Goal: Task Accomplishment & Management: Manage account settings

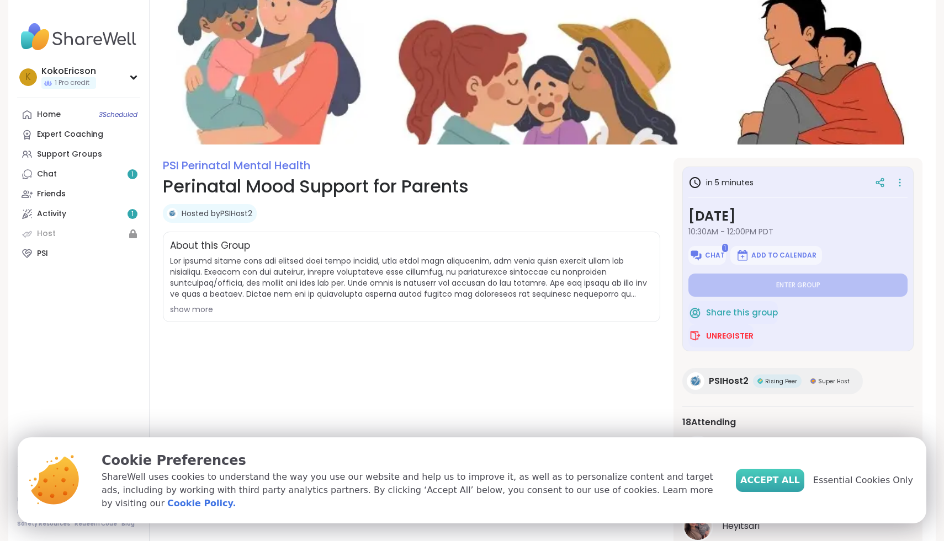
click at [770, 487] on span "Accept All" at bounding box center [770, 480] width 60 height 13
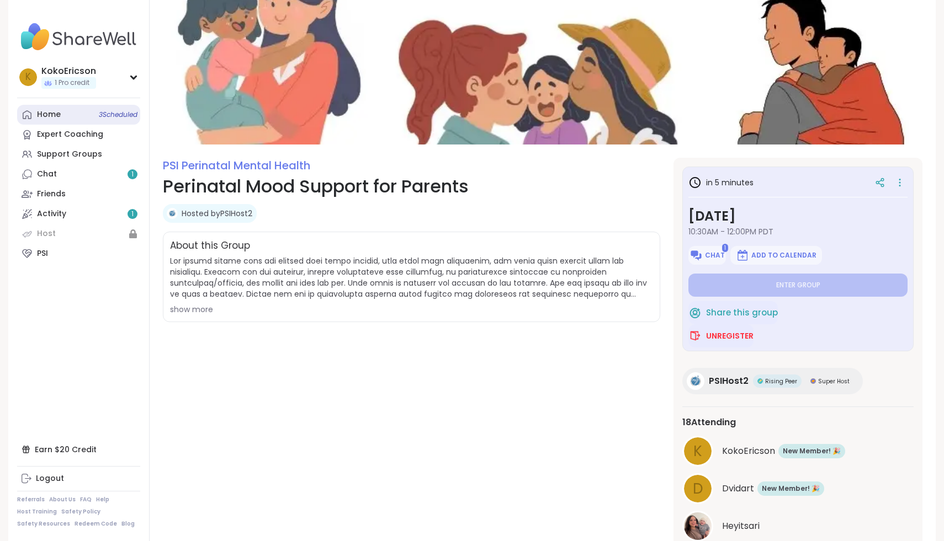
click at [67, 115] on link "Home 3 Scheduled" at bounding box center [78, 115] width 123 height 20
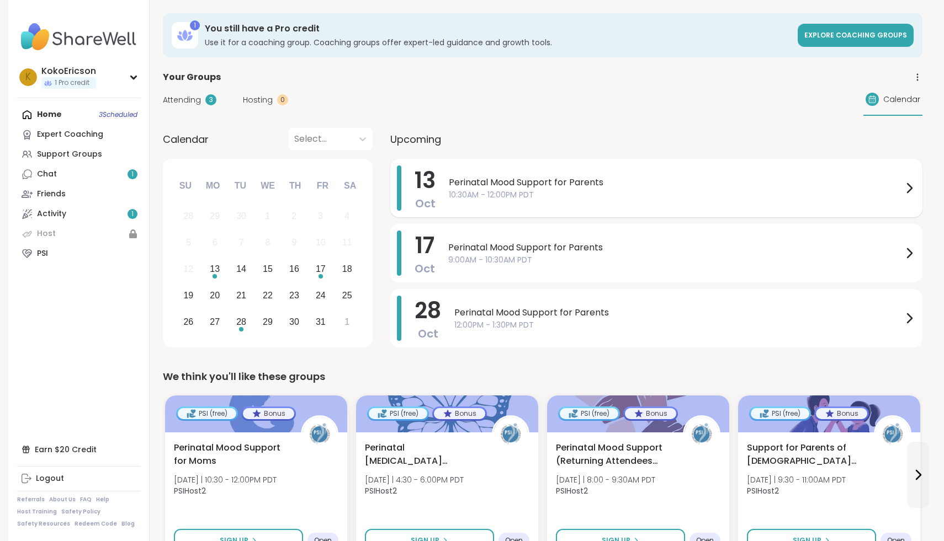
click at [518, 188] on span "Perinatal Mood Support for Parents" at bounding box center [676, 182] width 454 height 13
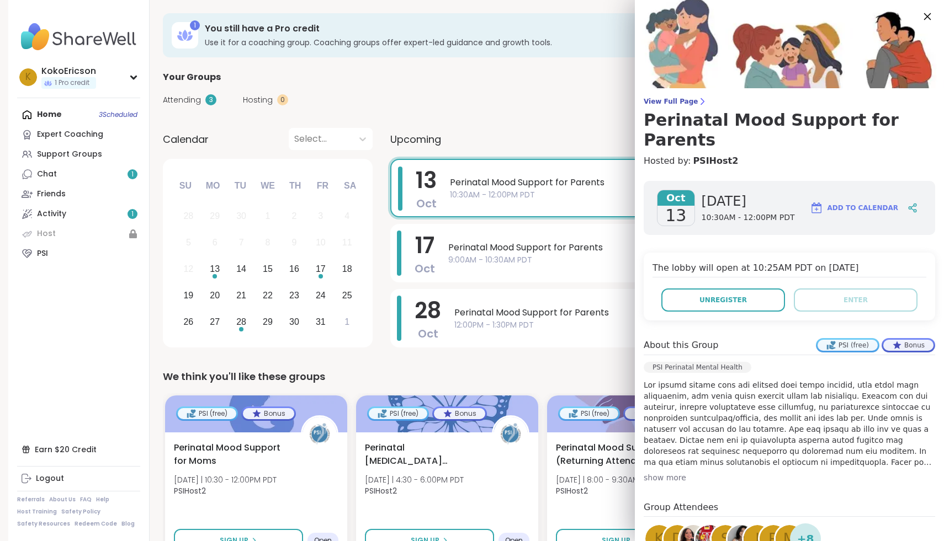
click at [928, 15] on icon at bounding box center [927, 16] width 14 height 14
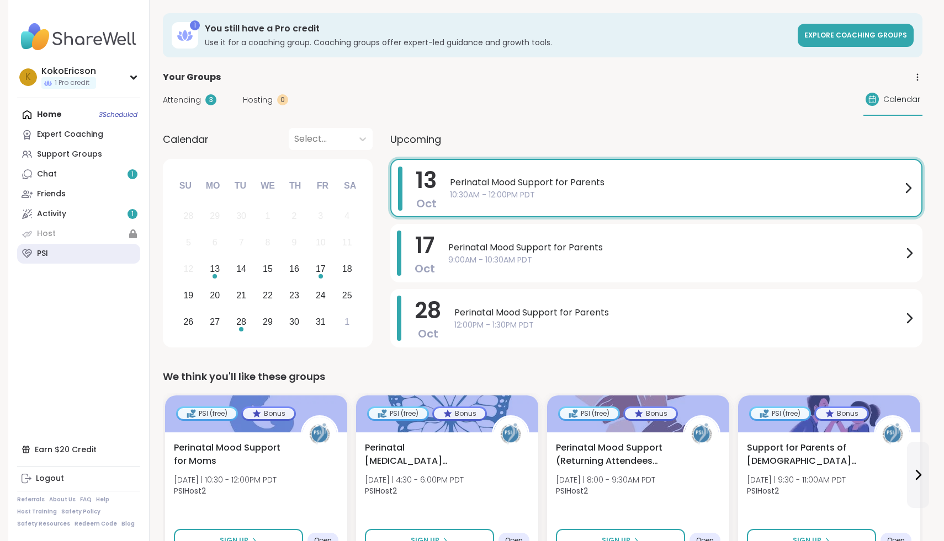
click at [47, 263] on link "PSI" at bounding box center [78, 254] width 123 height 20
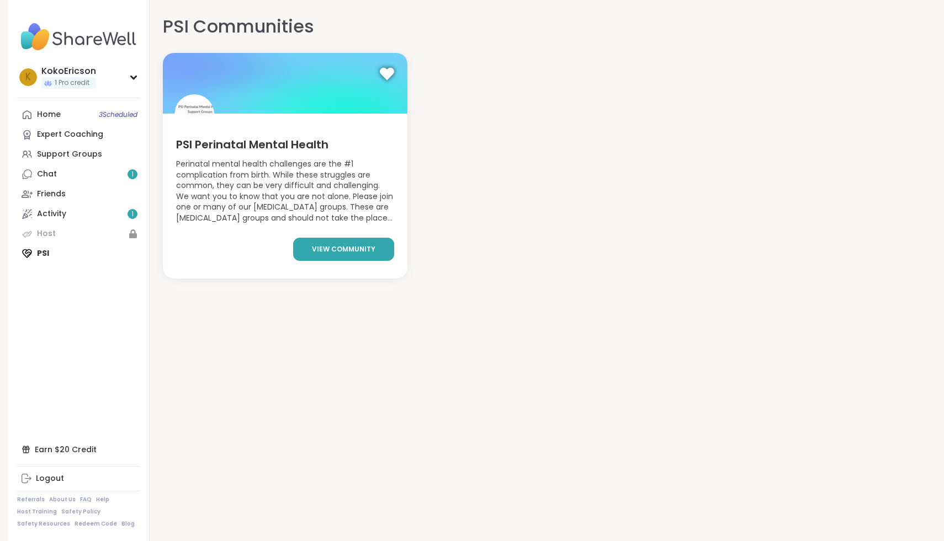
click at [349, 243] on link "view community" at bounding box center [343, 249] width 101 height 23
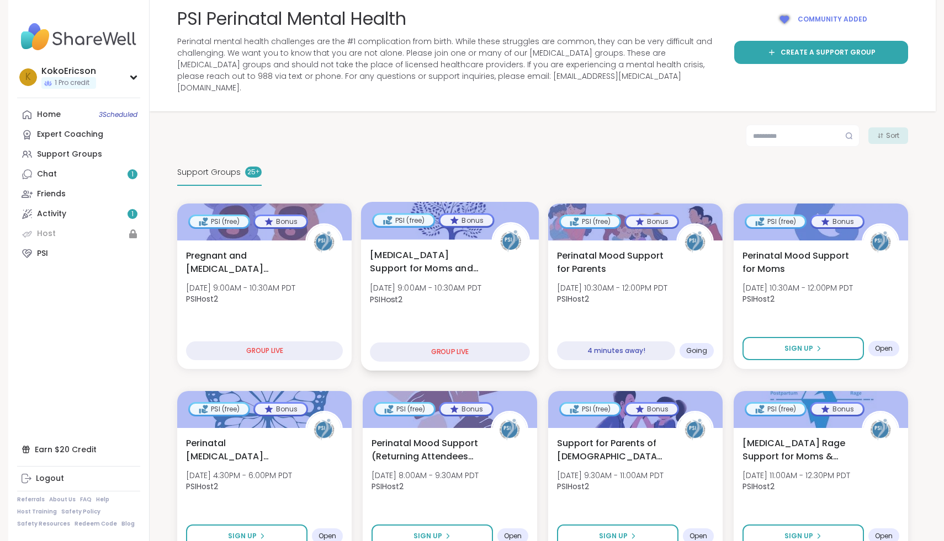
scroll to position [95, 0]
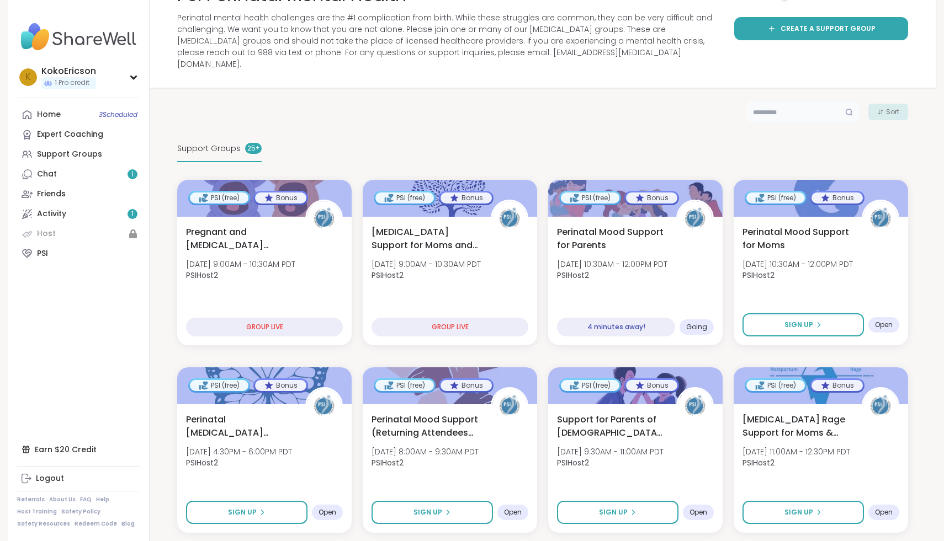
click at [770, 101] on input "text" at bounding box center [803, 112] width 114 height 22
type input "***"
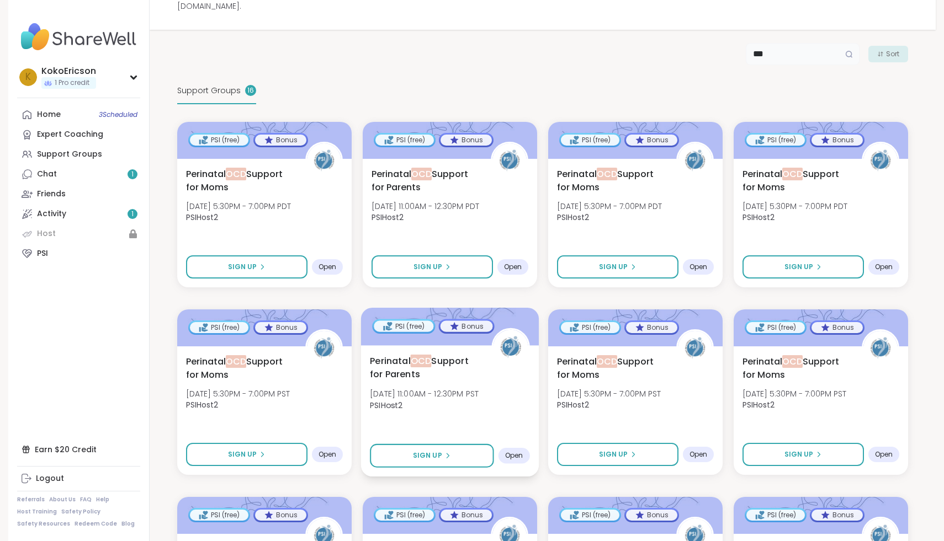
scroll to position [141, 0]
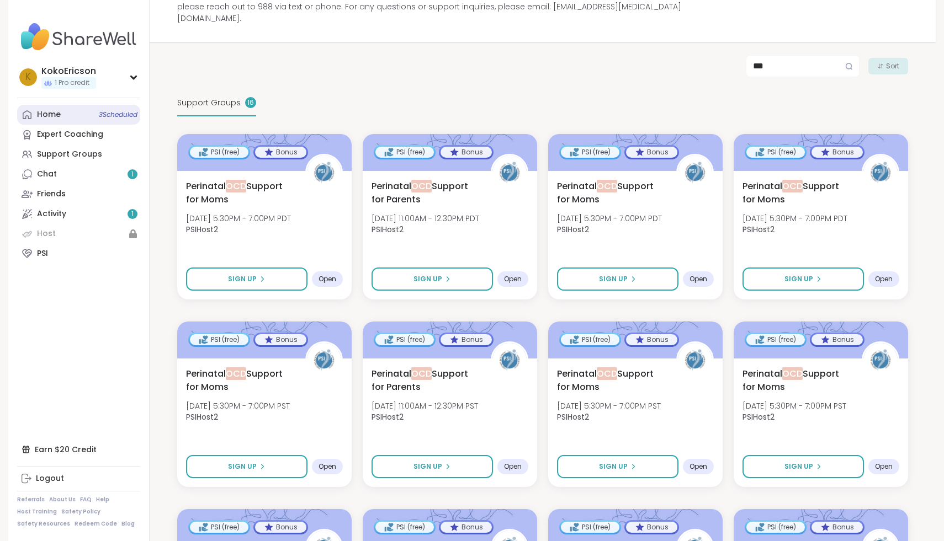
click at [90, 119] on link "Home 3 Scheduled" at bounding box center [78, 115] width 123 height 20
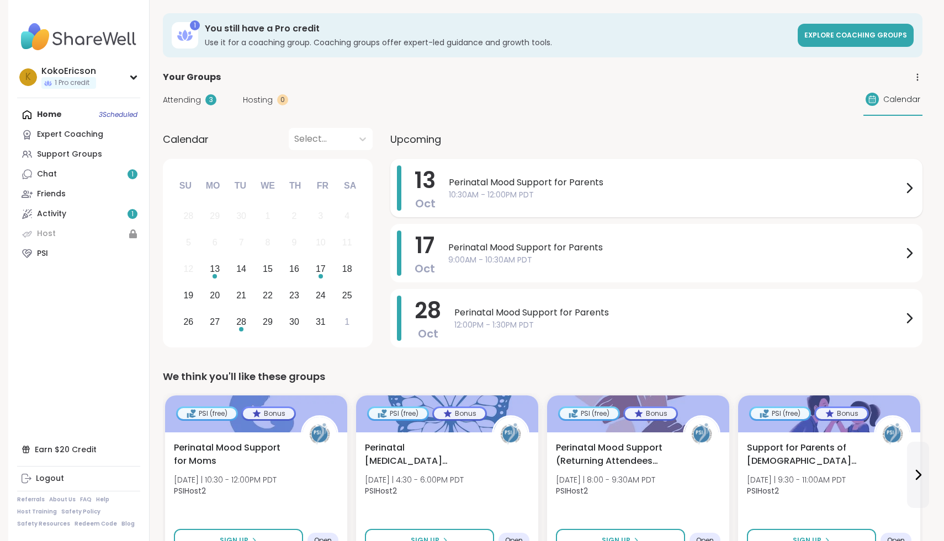
click at [506, 189] on span "10:30AM - 12:00PM PDT" at bounding box center [676, 195] width 454 height 12
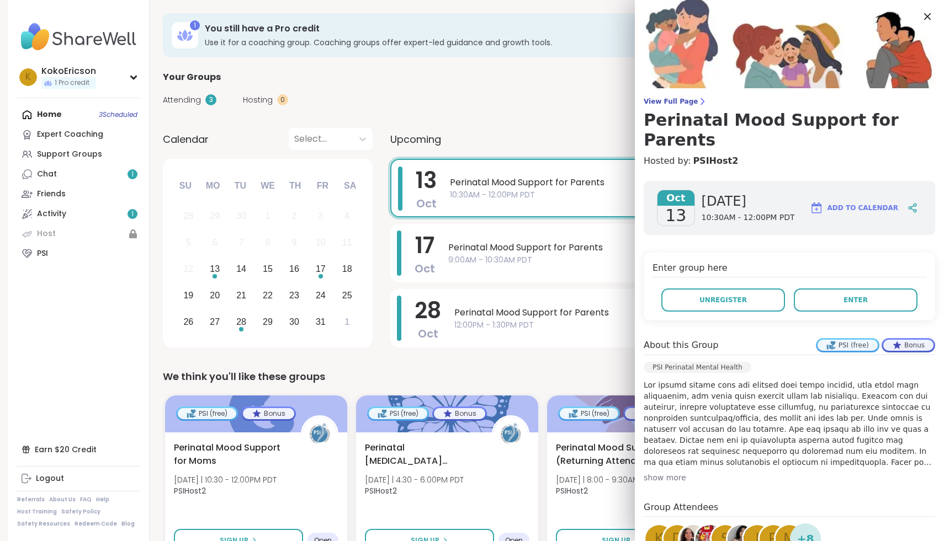
click at [75, 119] on div "Home 3 Scheduled Expert Coaching Support Groups Chat 1 Friends Activity 1 Host …" at bounding box center [78, 184] width 123 height 159
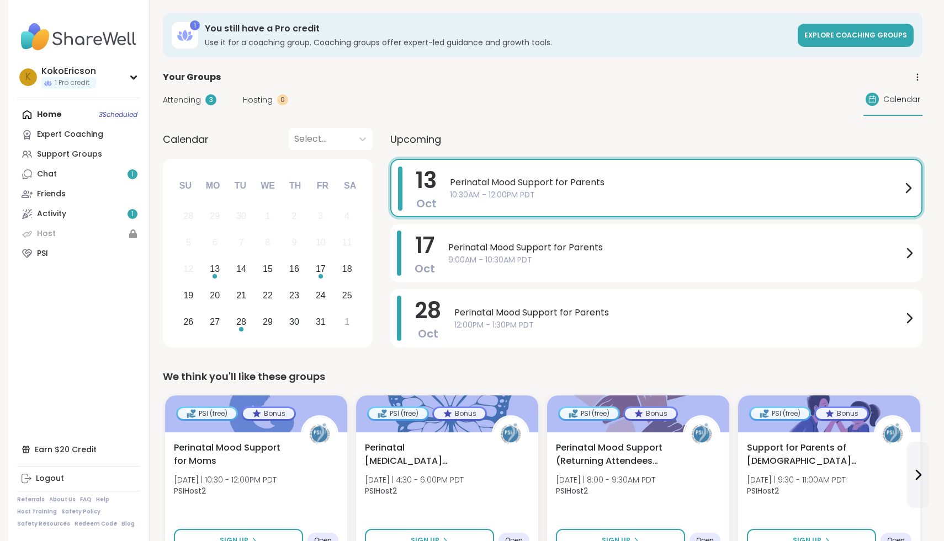
click at [83, 118] on div "Home 3 Scheduled Expert Coaching Support Groups Chat 1 Friends Activity 1 Host …" at bounding box center [78, 184] width 123 height 159
click at [54, 115] on div "Home 3 Scheduled Expert Coaching Support Groups Chat 1 Friends Activity 1 Host …" at bounding box center [78, 184] width 123 height 159
click at [55, 259] on link "PSI" at bounding box center [78, 254] width 123 height 20
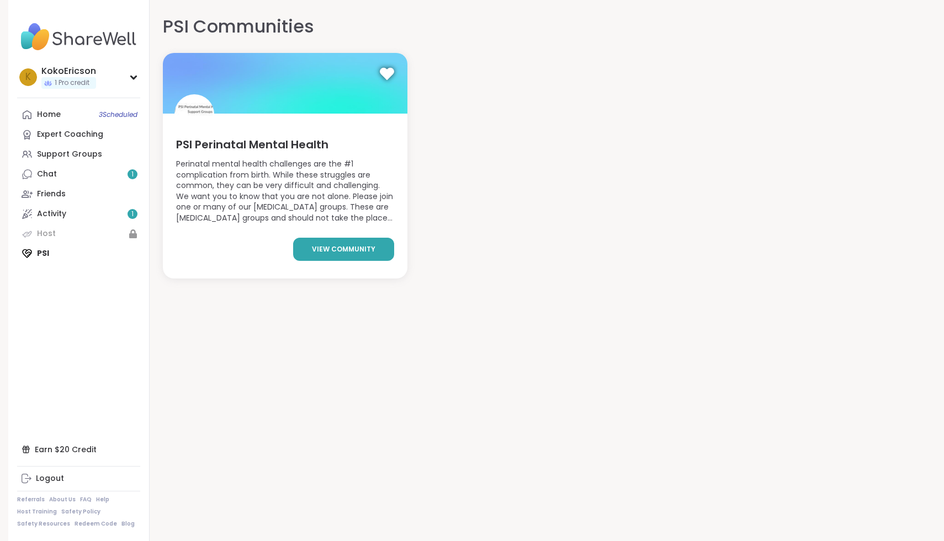
click at [328, 256] on link "view community" at bounding box center [343, 249] width 101 height 23
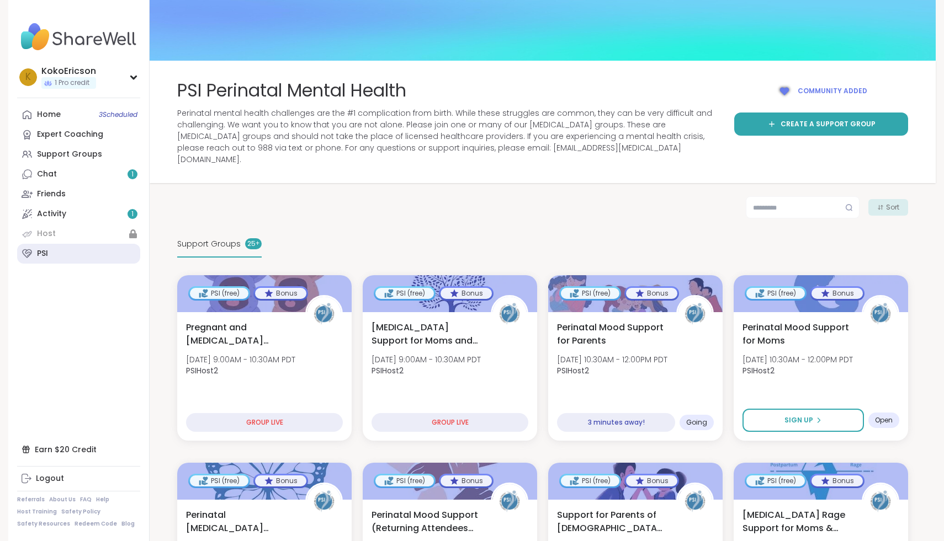
click at [95, 249] on link "PSI" at bounding box center [78, 254] width 123 height 20
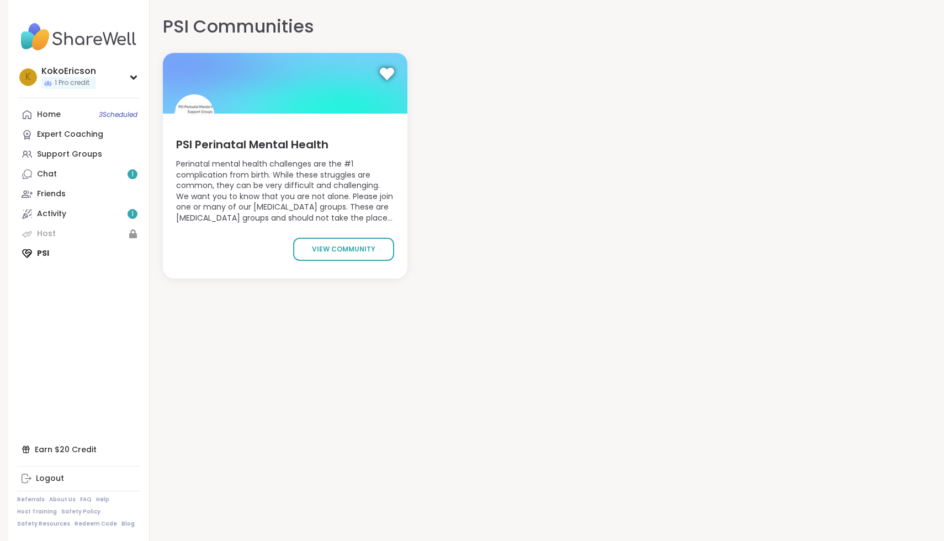
click at [387, 71] on icon at bounding box center [386, 73] width 13 height 11
click at [349, 260] on link "view community" at bounding box center [343, 249] width 101 height 23
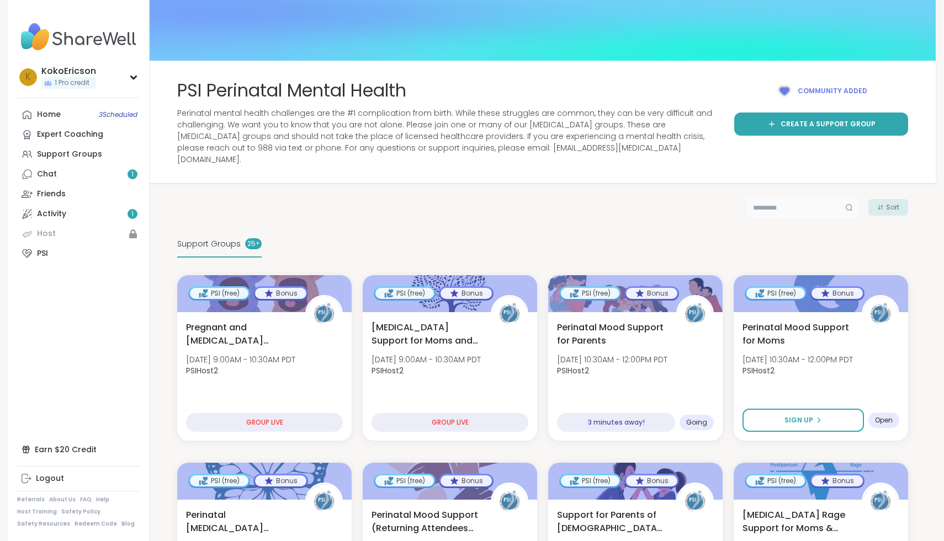
click at [764, 204] on input "text" at bounding box center [803, 207] width 114 height 22
type input "***"
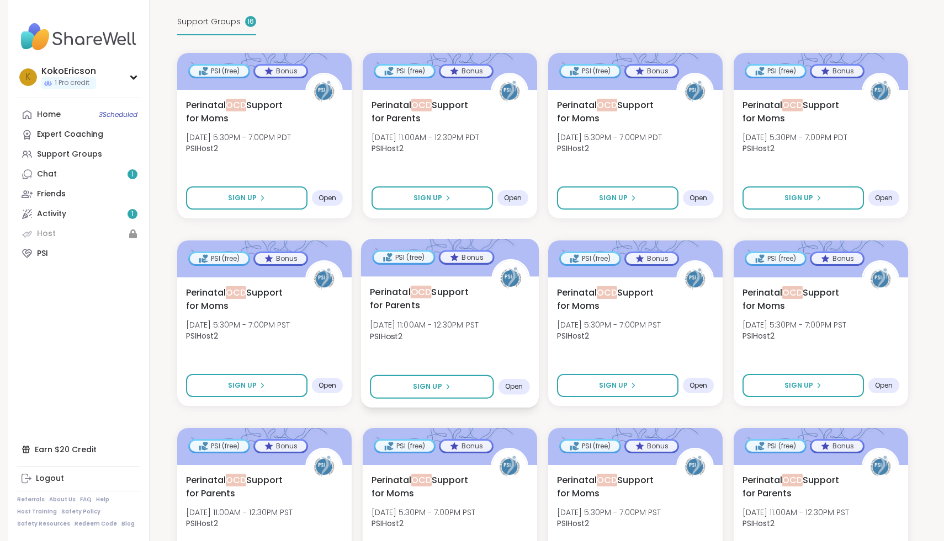
scroll to position [233, 0]
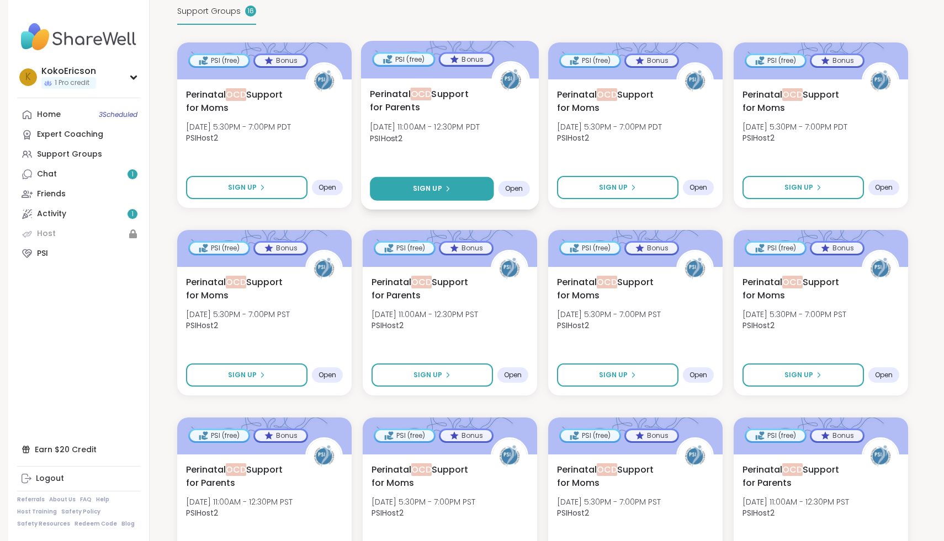
click at [409, 178] on button "Sign Up" at bounding box center [432, 189] width 124 height 24
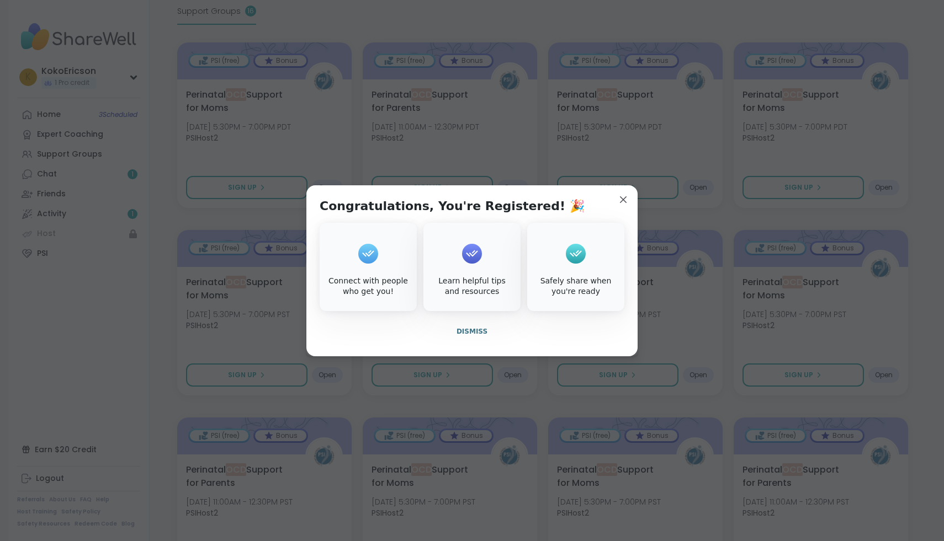
scroll to position [259, 0]
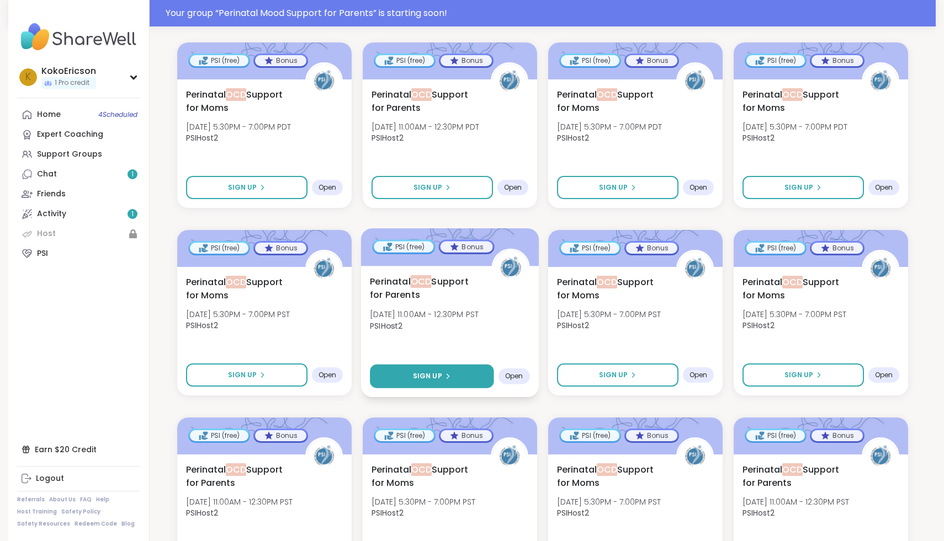
click at [425, 371] on span "Sign Up" at bounding box center [427, 376] width 29 height 10
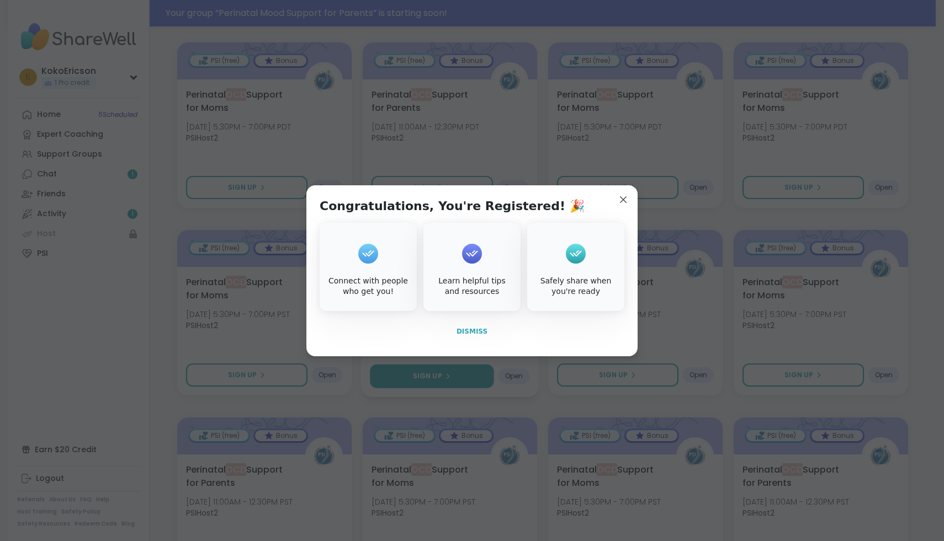
click at [478, 334] on span "Dismiss" at bounding box center [471, 332] width 31 height 8
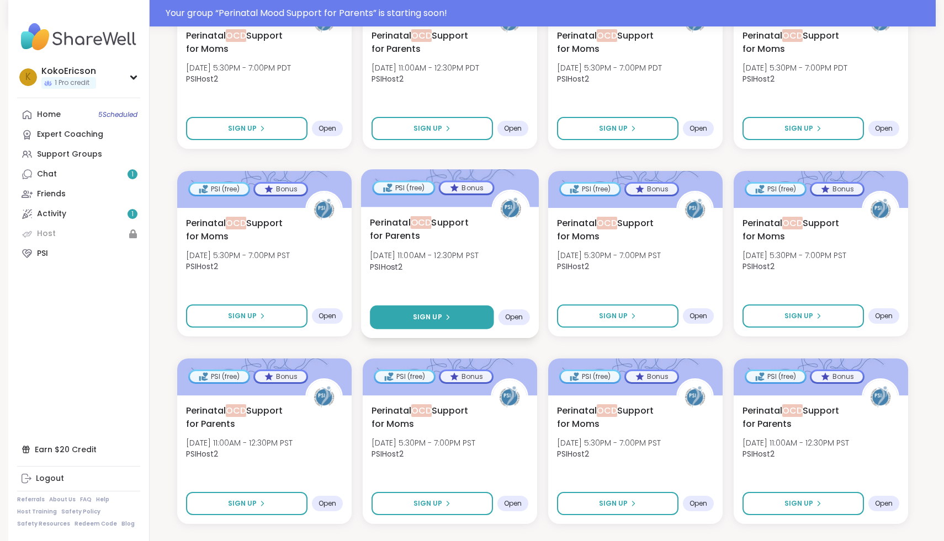
scroll to position [319, 0]
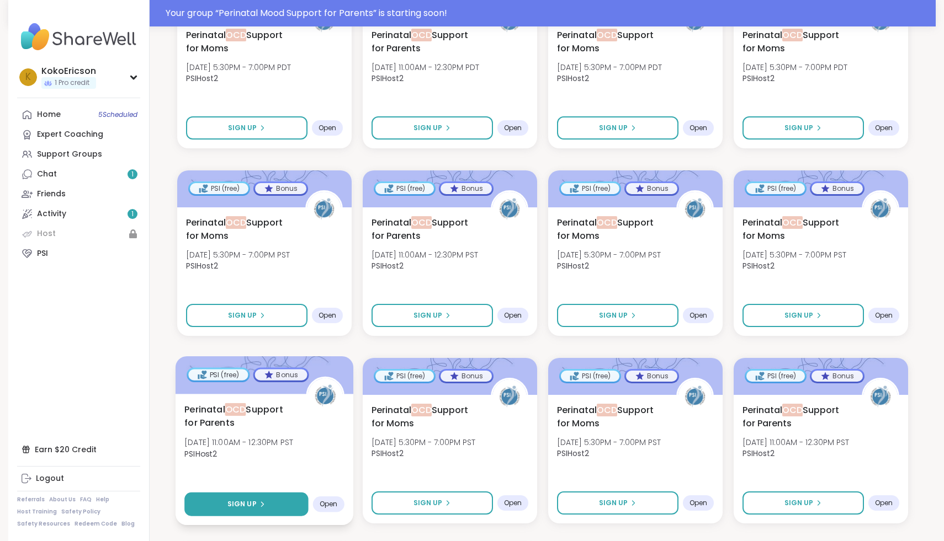
click at [274, 495] on button "Sign Up" at bounding box center [246, 505] width 124 height 24
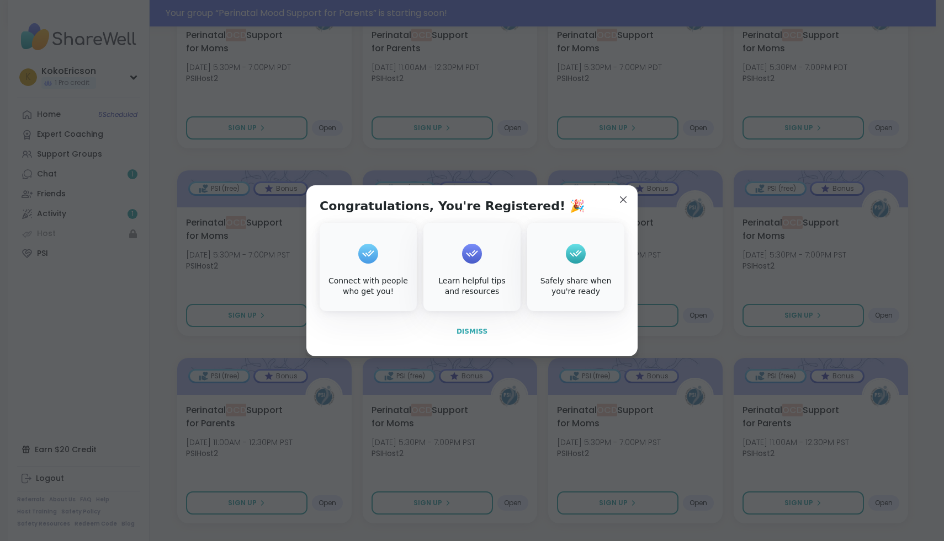
click at [486, 334] on button "Dismiss" at bounding box center [472, 331] width 305 height 23
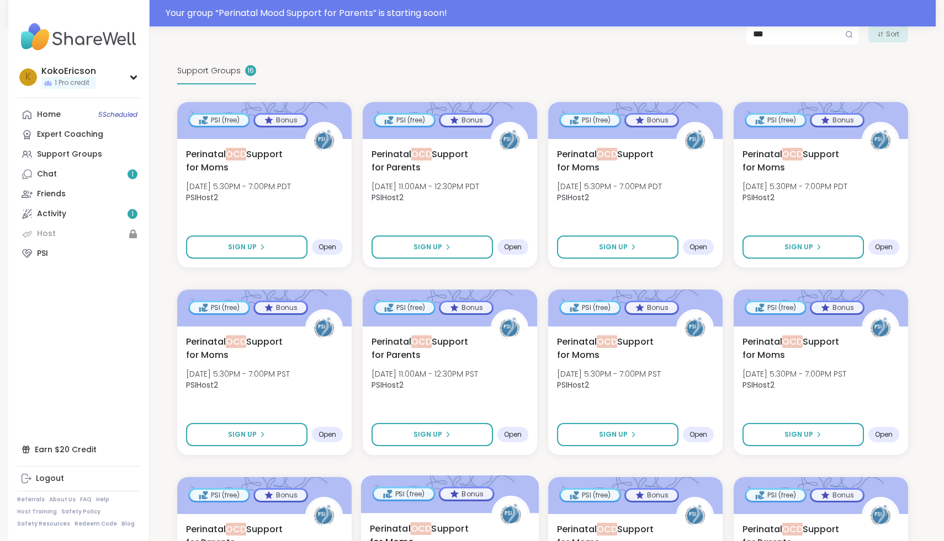
scroll to position [176, 0]
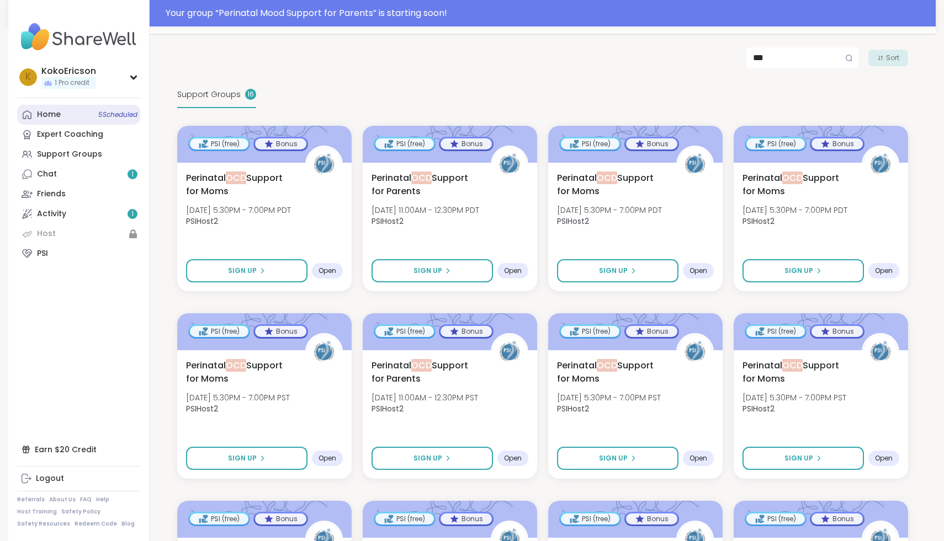
click at [112, 115] on span "5 Scheduled" at bounding box center [117, 114] width 39 height 9
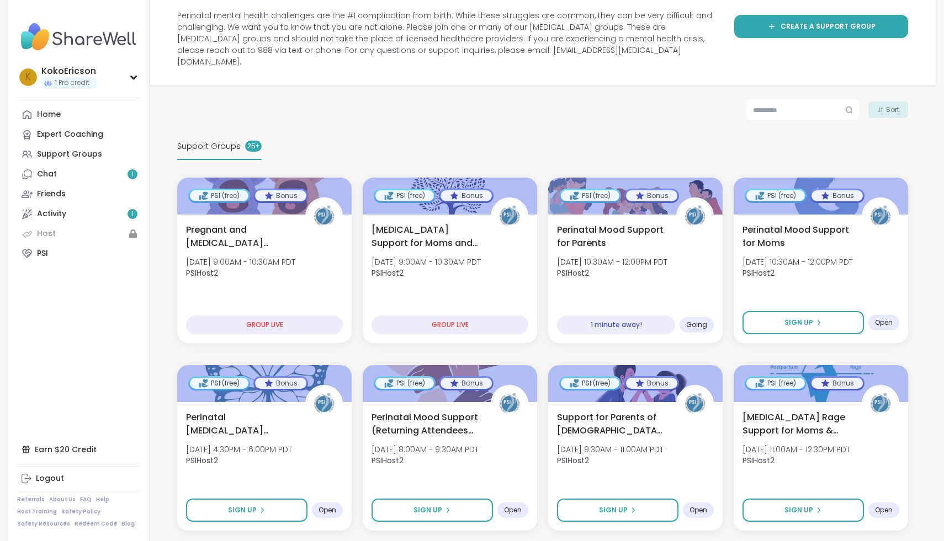
scroll to position [124, 0]
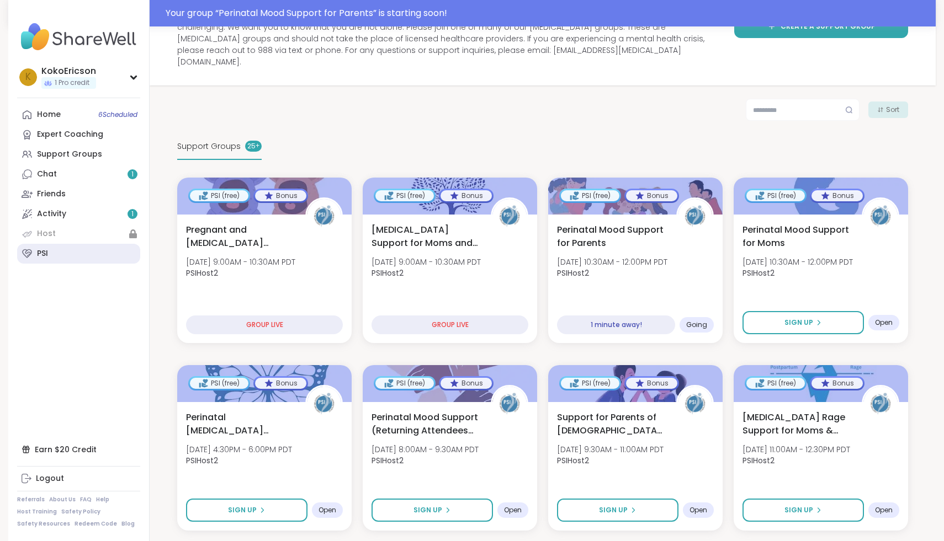
click at [73, 260] on link "PSI" at bounding box center [78, 254] width 123 height 20
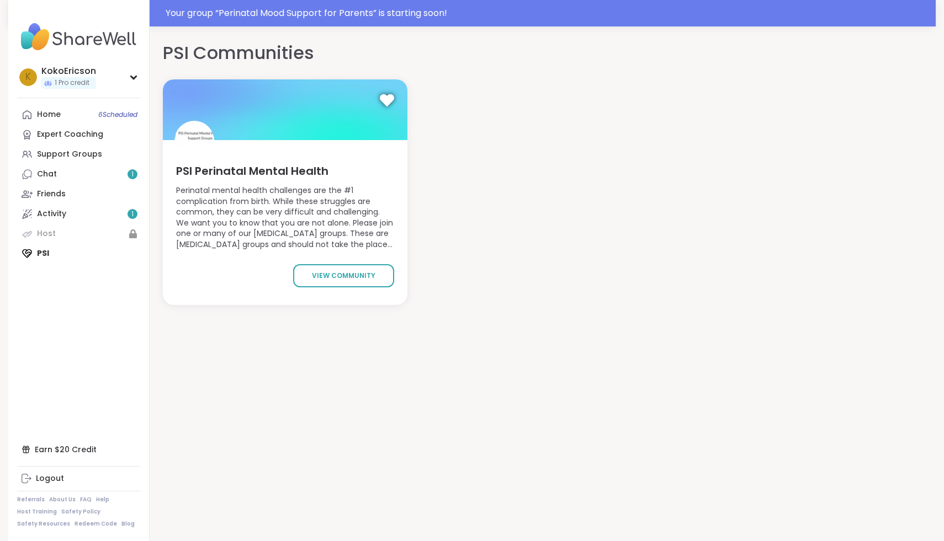
click at [365, 292] on div "PSI Perinatal Mental Health Perinatal mental health challenges are the #1 compl…" at bounding box center [285, 222] width 244 height 165
click at [365, 279] on span "view community" at bounding box center [343, 276] width 63 height 10
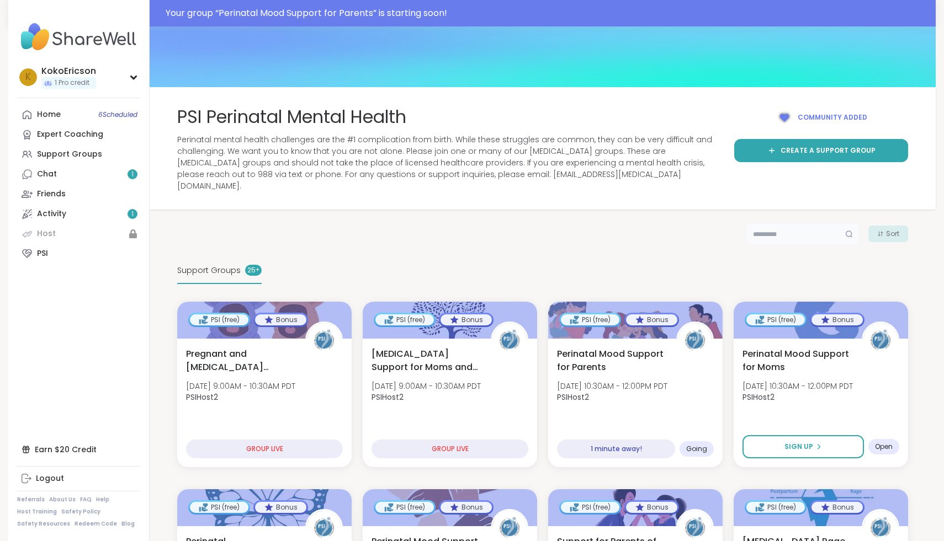
click at [803, 223] on input "text" at bounding box center [803, 234] width 114 height 22
type input "***"
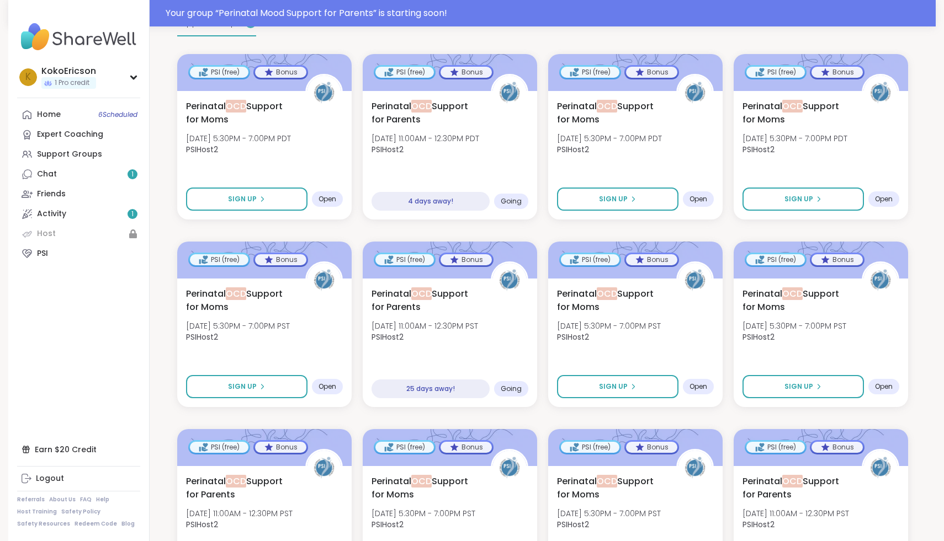
scroll to position [513, 0]
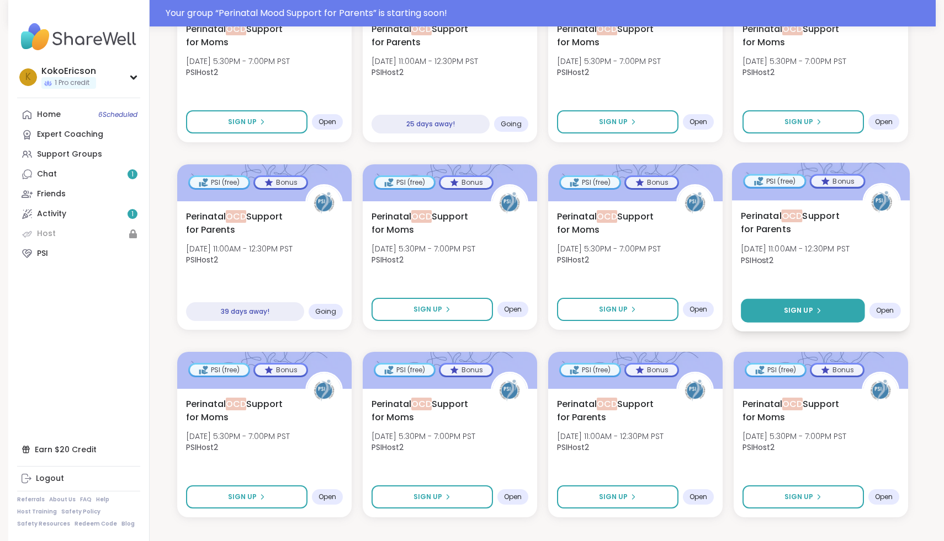
click at [792, 307] on button "Sign Up" at bounding box center [803, 311] width 124 height 24
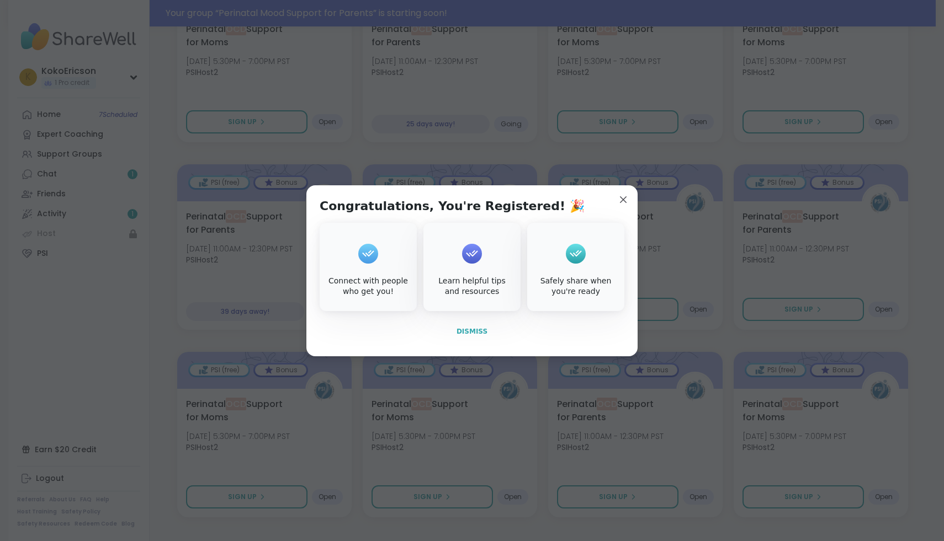
click at [466, 339] on button "Dismiss" at bounding box center [472, 331] width 305 height 23
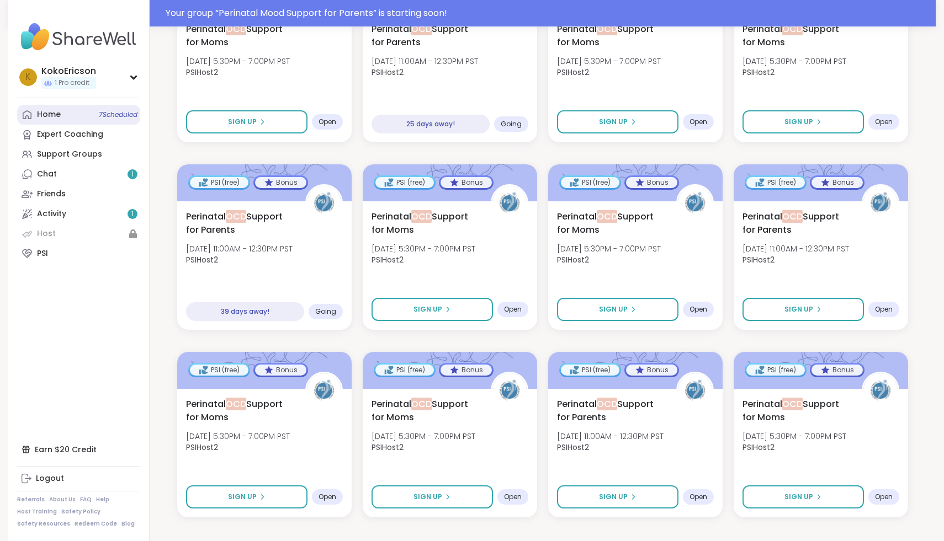
click at [116, 120] on link "Home 7 Scheduled" at bounding box center [78, 115] width 123 height 20
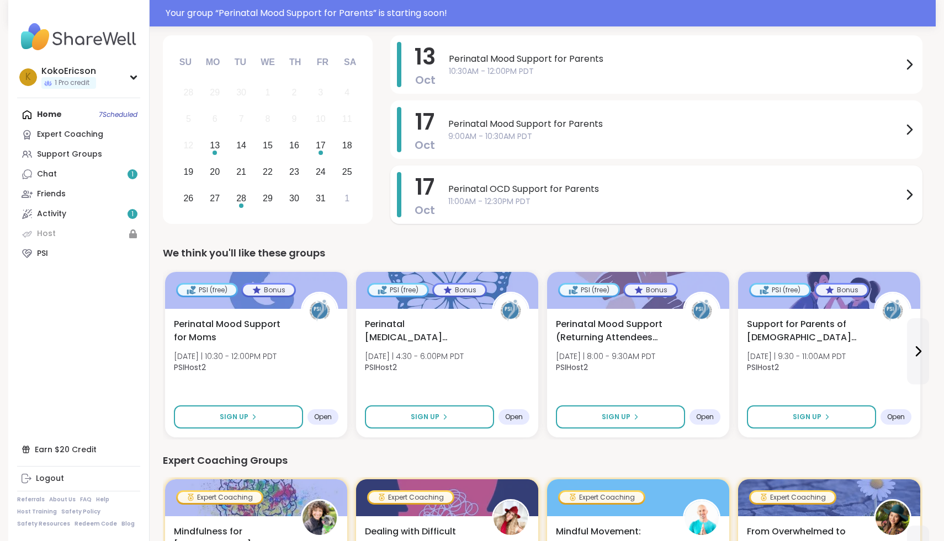
scroll to position [52, 0]
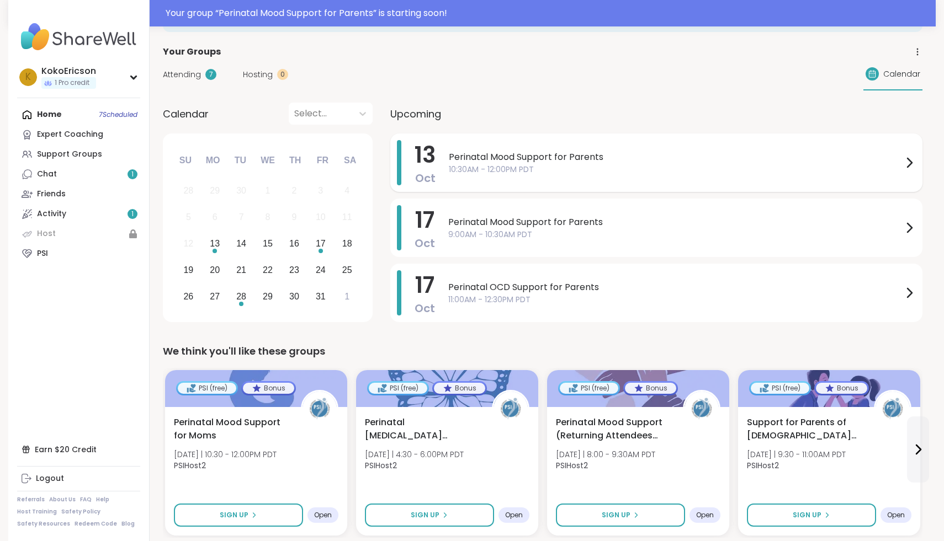
click at [714, 167] on span "10:30AM - 12:00PM PDT" at bounding box center [676, 170] width 454 height 12
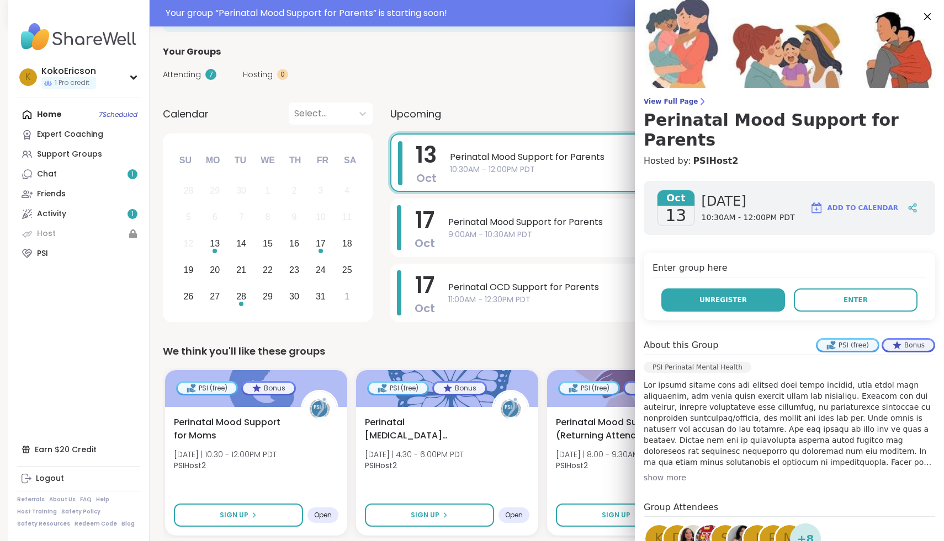
click at [731, 295] on span "Unregister" at bounding box center [722, 300] width 47 height 10
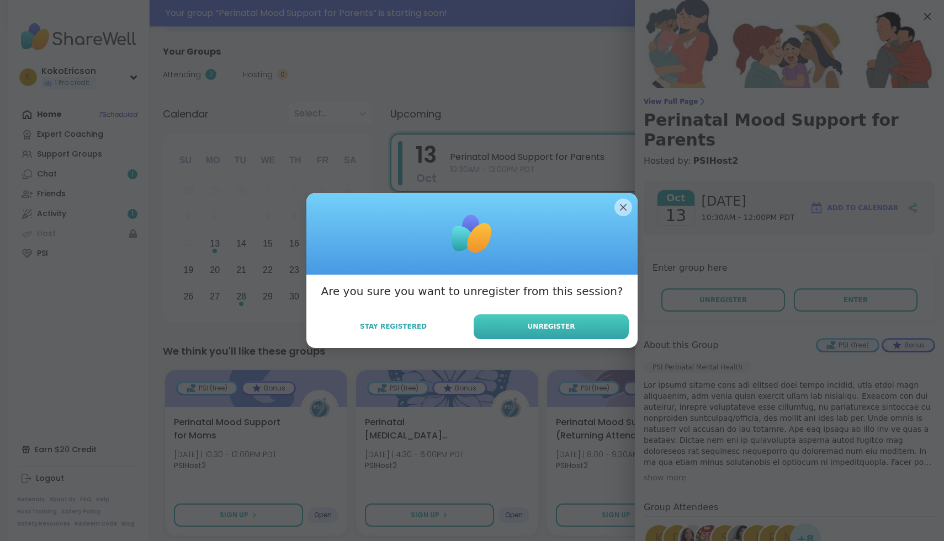
click at [524, 327] on button "Unregister" at bounding box center [550, 327] width 155 height 25
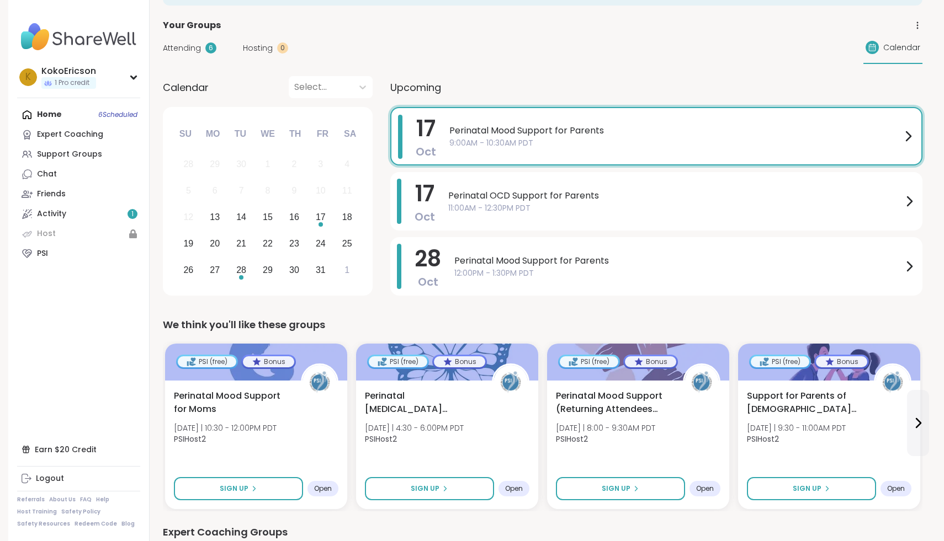
scroll to position [25, 0]
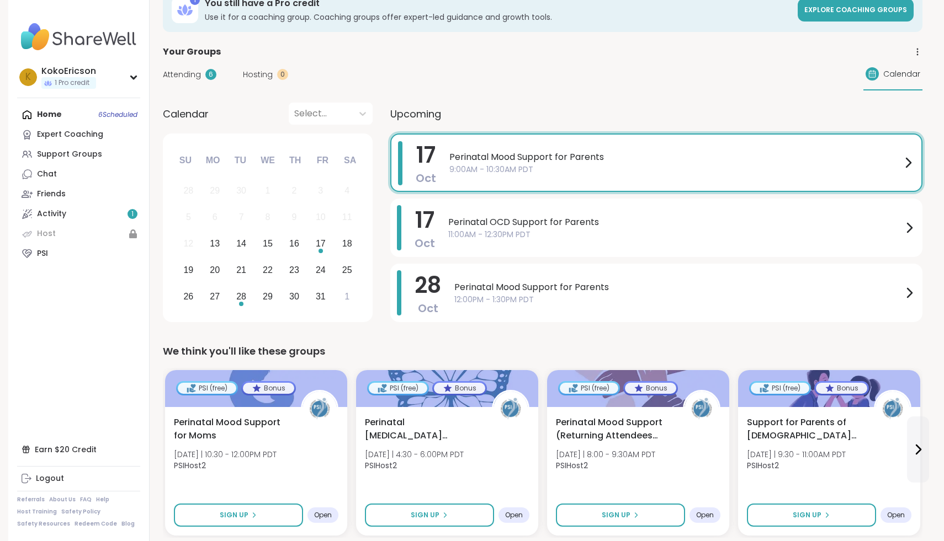
click at [551, 164] on span "9:00AM - 10:30AM PDT" at bounding box center [675, 170] width 452 height 12
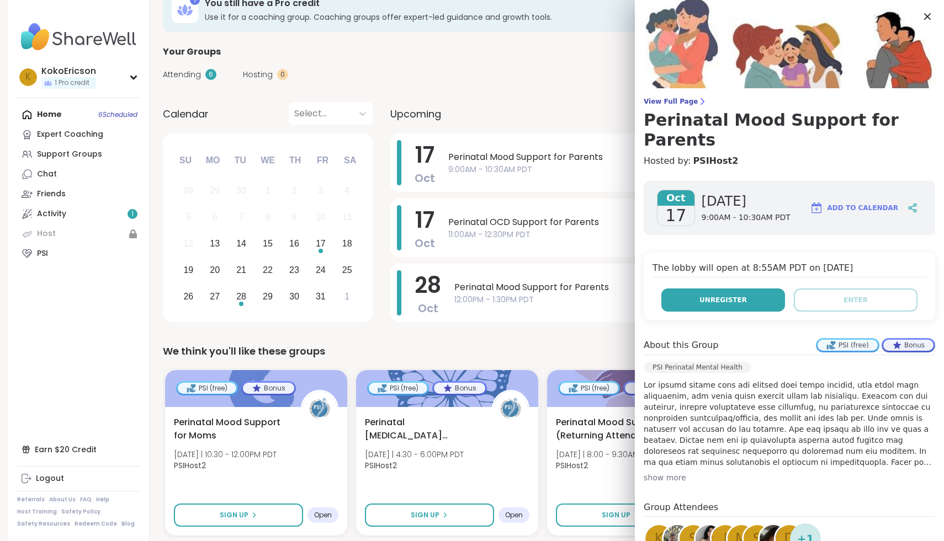
click at [706, 295] on span "Unregister" at bounding box center [722, 300] width 47 height 10
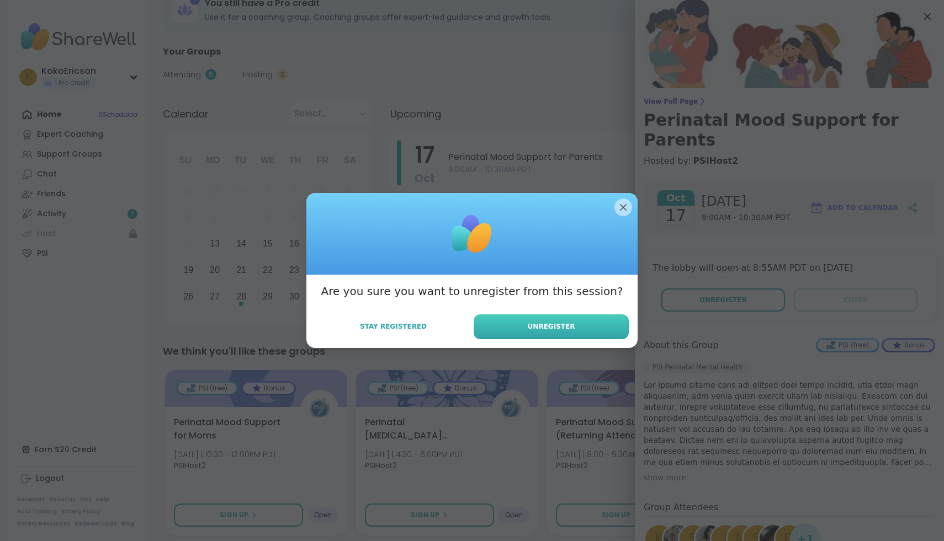
click at [555, 331] on span "Unregister" at bounding box center [551, 327] width 47 height 10
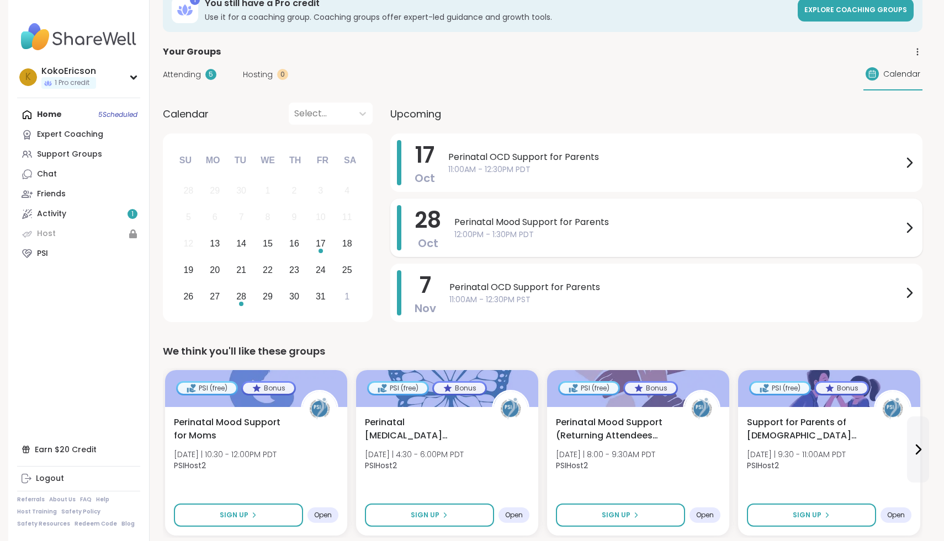
click at [597, 228] on span "Perinatal Mood Support for Parents" at bounding box center [678, 222] width 448 height 13
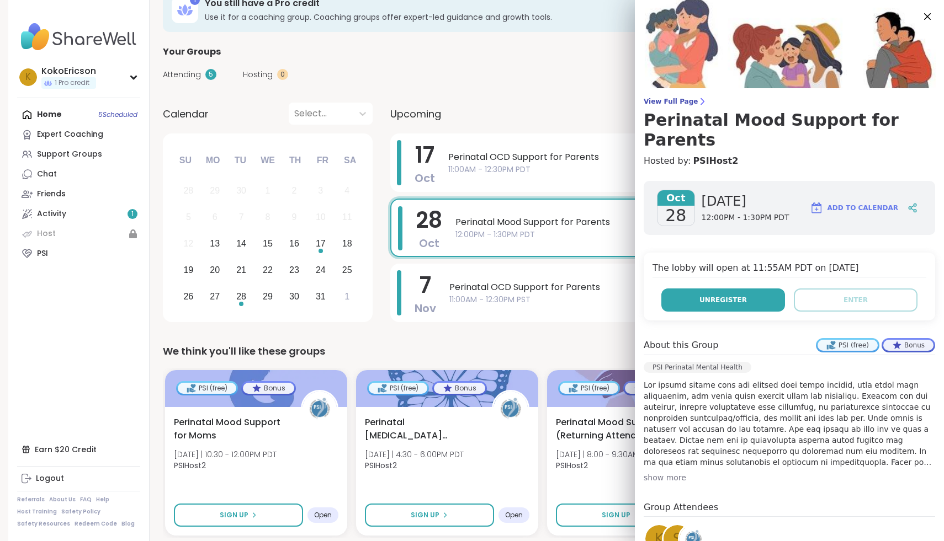
click at [700, 289] on button "Unregister" at bounding box center [723, 300] width 124 height 23
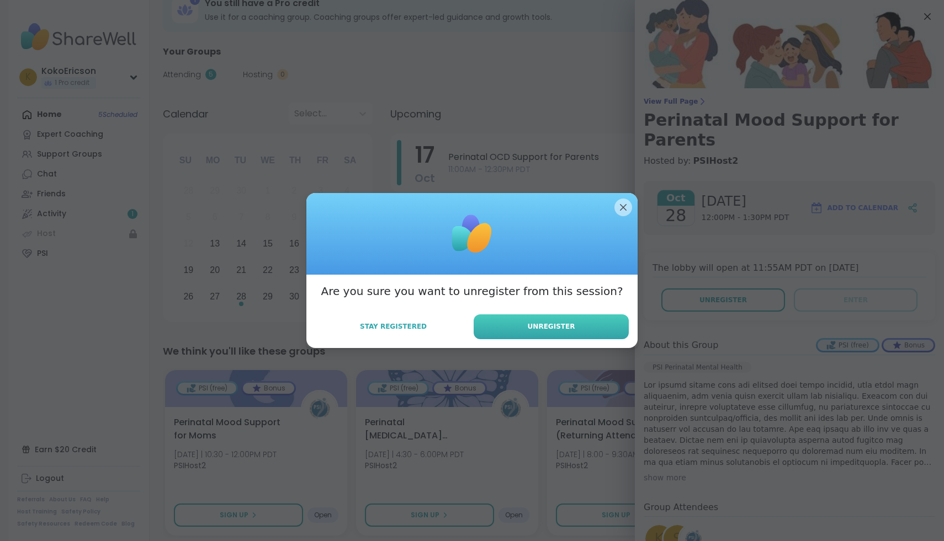
click at [533, 325] on span "Unregister" at bounding box center [551, 327] width 47 height 10
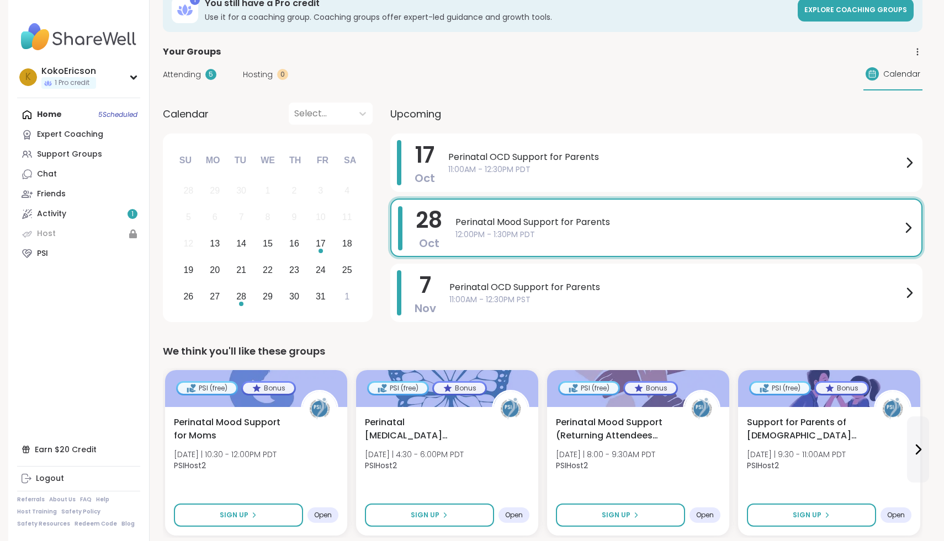
click at [610, 226] on span "Perinatal Mood Support for Parents" at bounding box center [678, 222] width 446 height 13
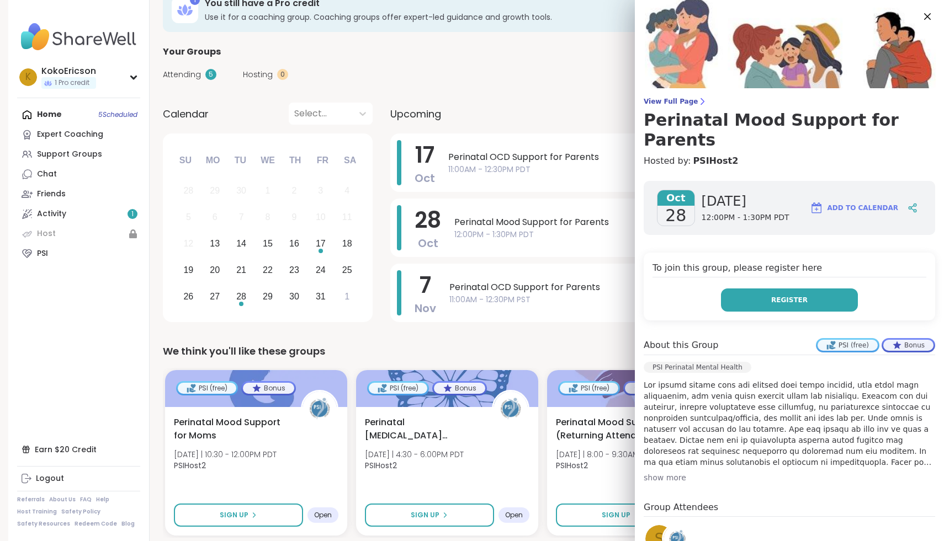
click at [759, 289] on button "Register" at bounding box center [789, 300] width 137 height 23
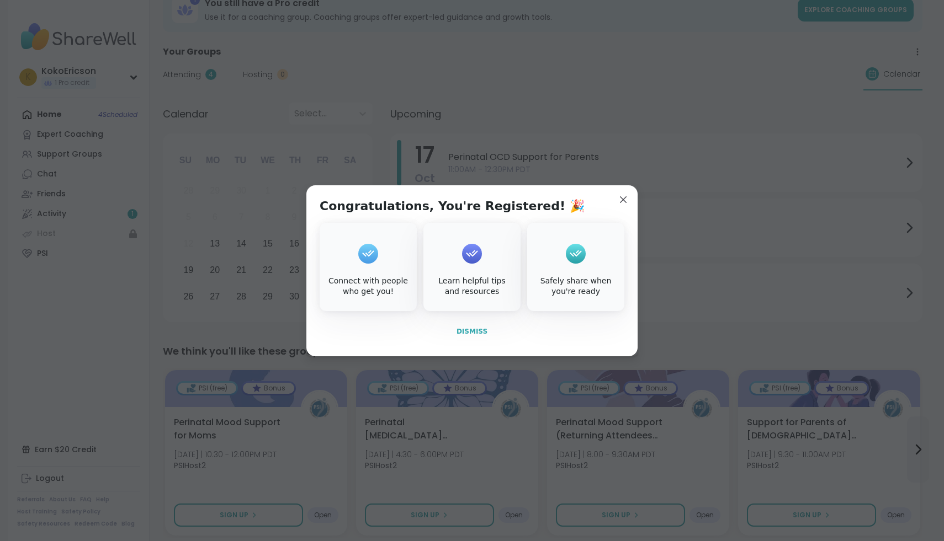
click at [477, 328] on span "Dismiss" at bounding box center [471, 332] width 31 height 8
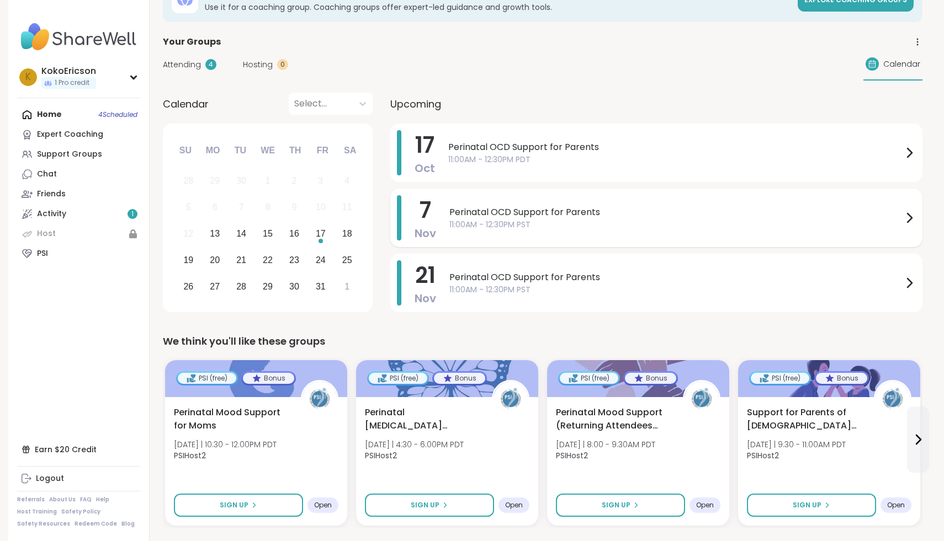
scroll to position [33, 0]
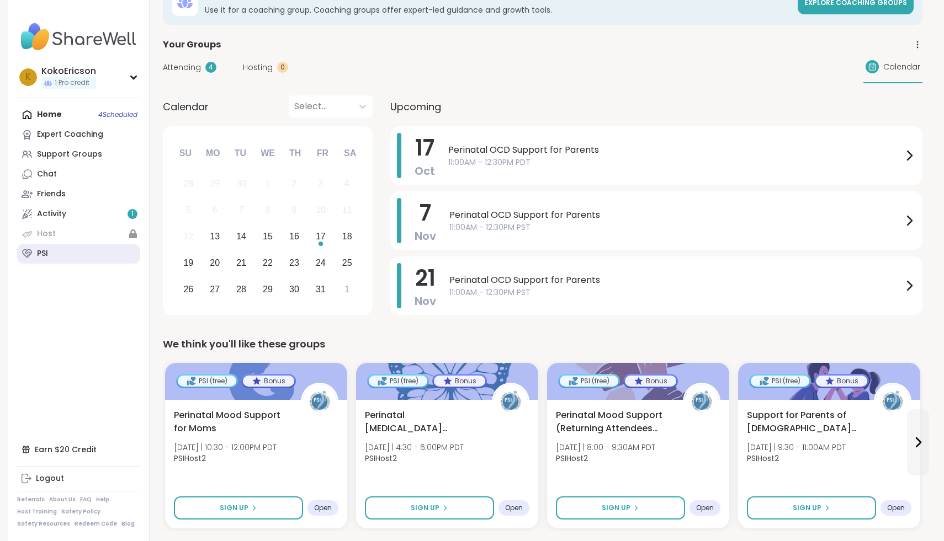
click at [79, 254] on link "PSI" at bounding box center [78, 254] width 123 height 20
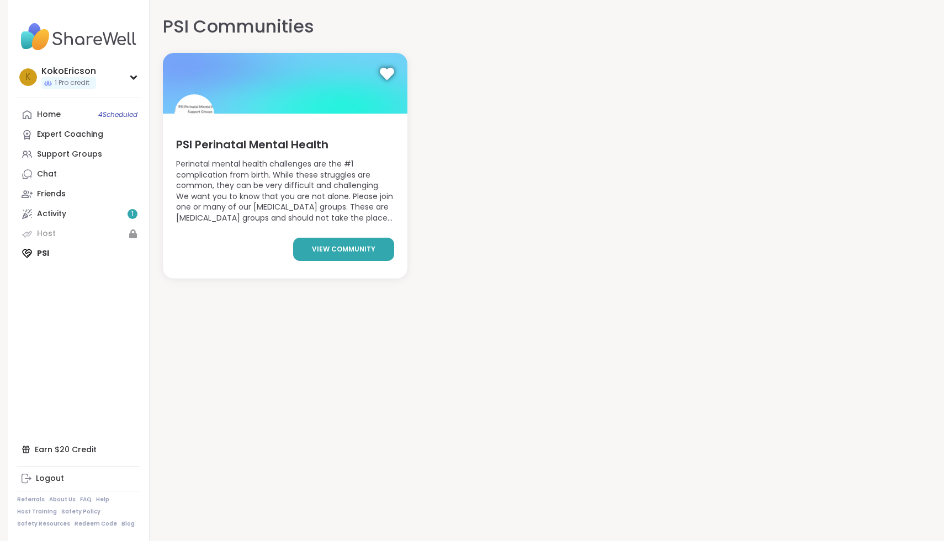
click at [340, 250] on span "view community" at bounding box center [343, 249] width 63 height 10
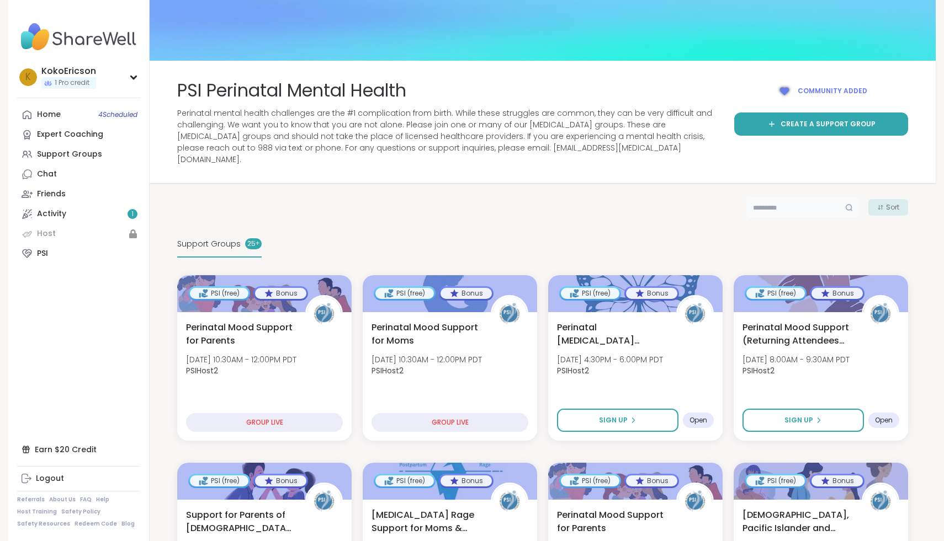
click at [799, 196] on input "text" at bounding box center [803, 207] width 114 height 22
type input "***"
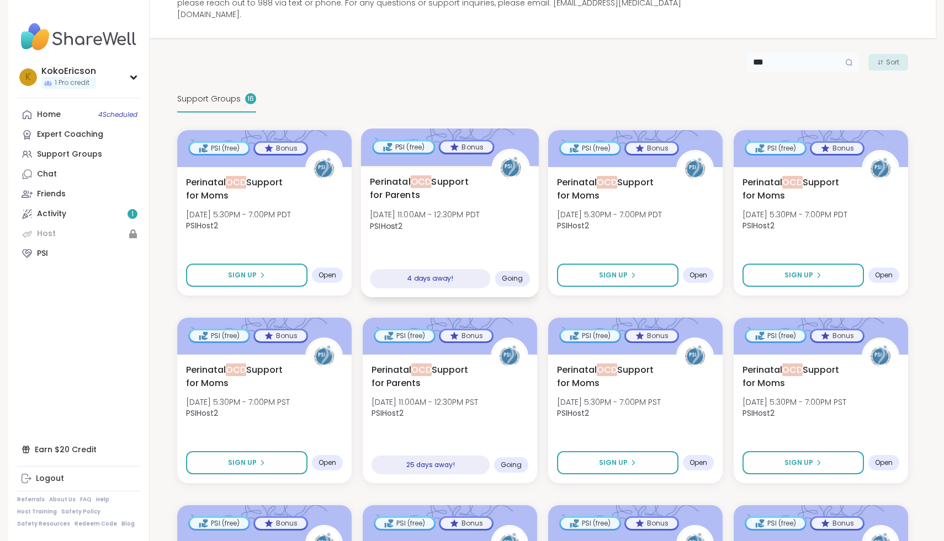
scroll to position [150, 0]
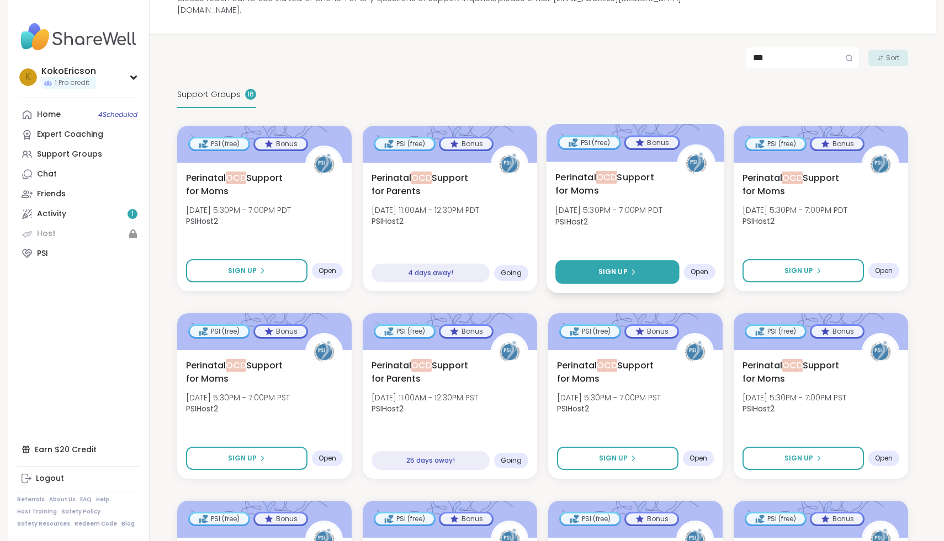
click at [610, 267] on span "Sign Up" at bounding box center [612, 272] width 29 height 10
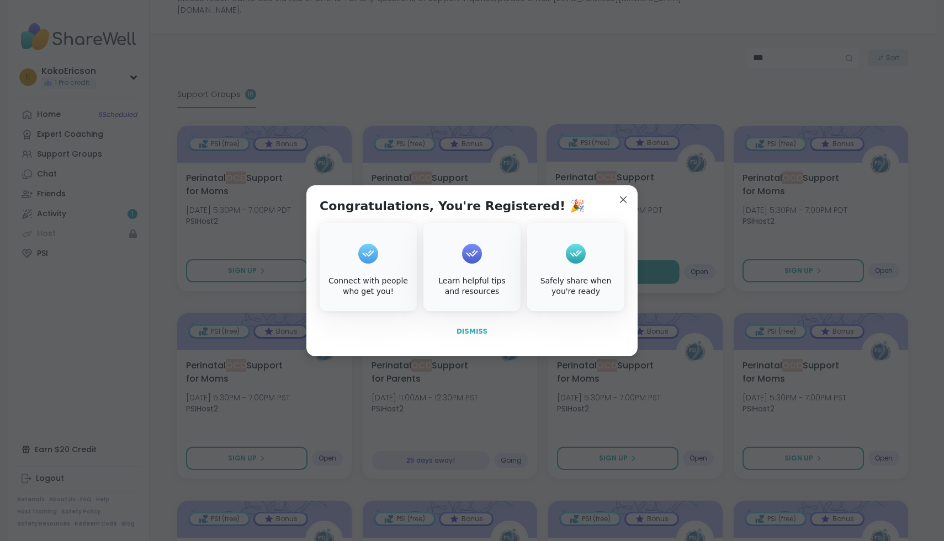
click at [479, 331] on span "Dismiss" at bounding box center [471, 332] width 31 height 8
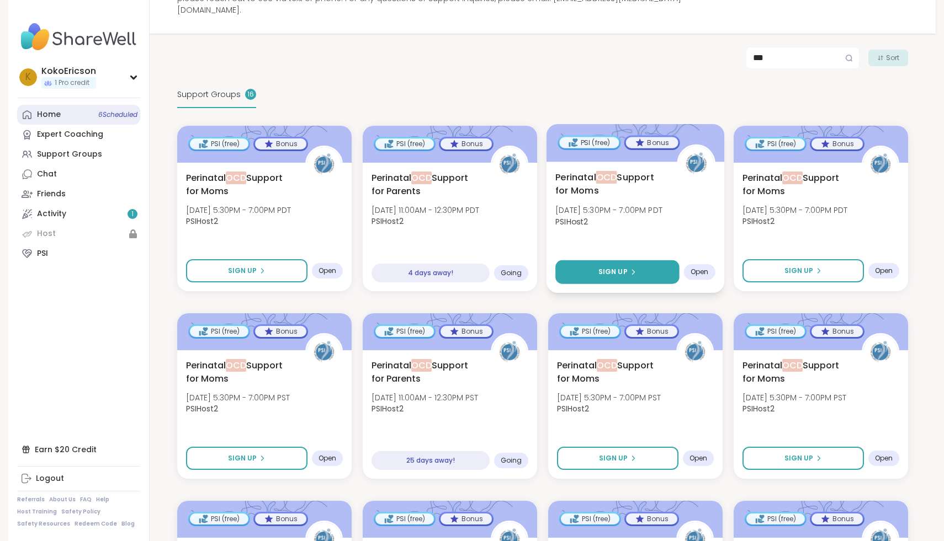
click at [127, 114] on span "6 Scheduled" at bounding box center [117, 114] width 39 height 9
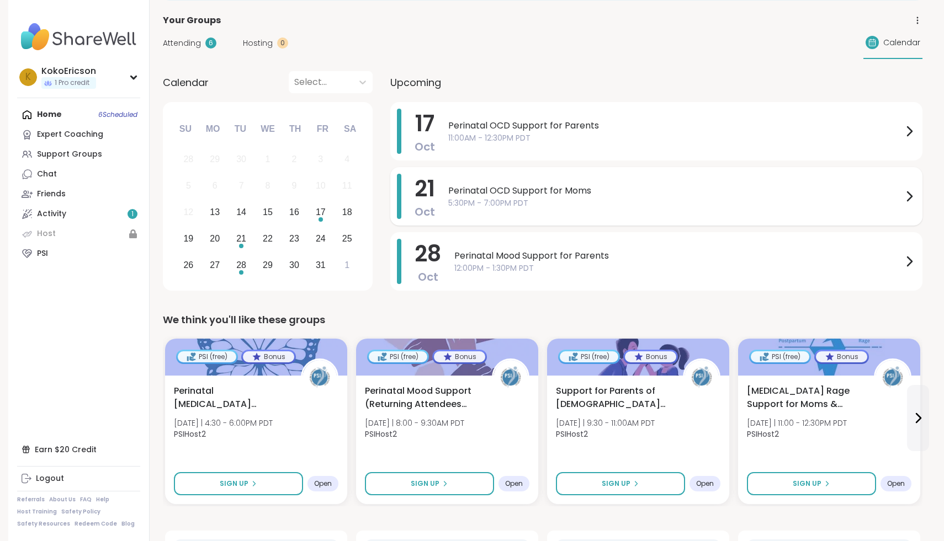
scroll to position [57, 0]
click at [892, 43] on span "Calendar" at bounding box center [901, 42] width 37 height 12
click at [893, 41] on span "Calendar" at bounding box center [901, 42] width 37 height 12
click at [868, 44] on icon at bounding box center [871, 42] width 9 height 9
click at [343, 78] on div at bounding box center [320, 81] width 53 height 15
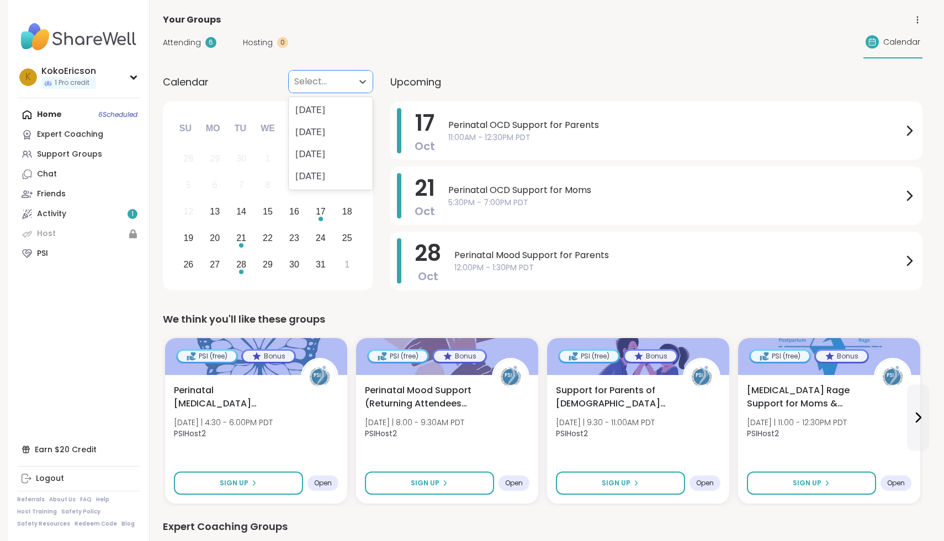
click at [192, 41] on span "Attending" at bounding box center [182, 43] width 38 height 12
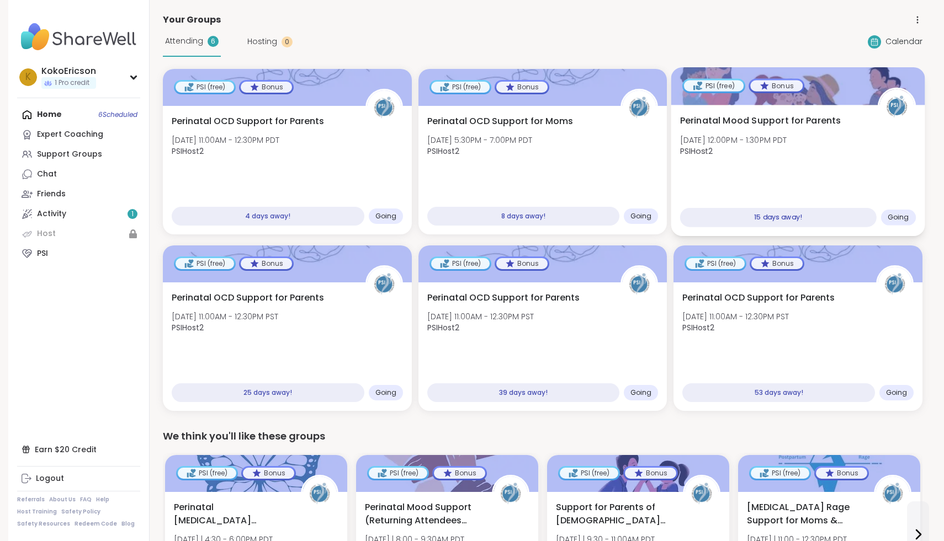
click at [814, 147] on div "Perinatal Mood Support for Parents Tue, Oct 28 | 12:00PM - 1:30PM PDT PSIHost2" at bounding box center [798, 139] width 236 height 50
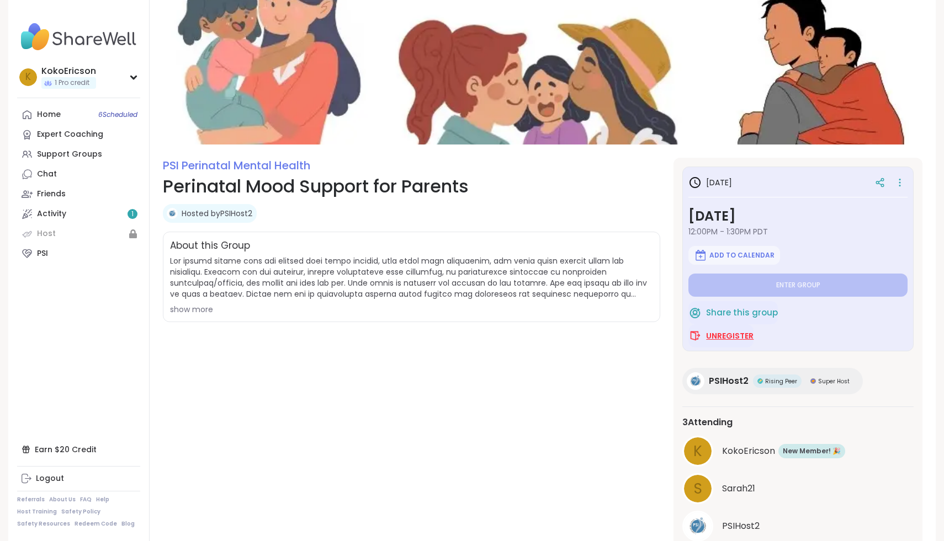
click at [731, 339] on span "Unregister" at bounding box center [729, 336] width 47 height 11
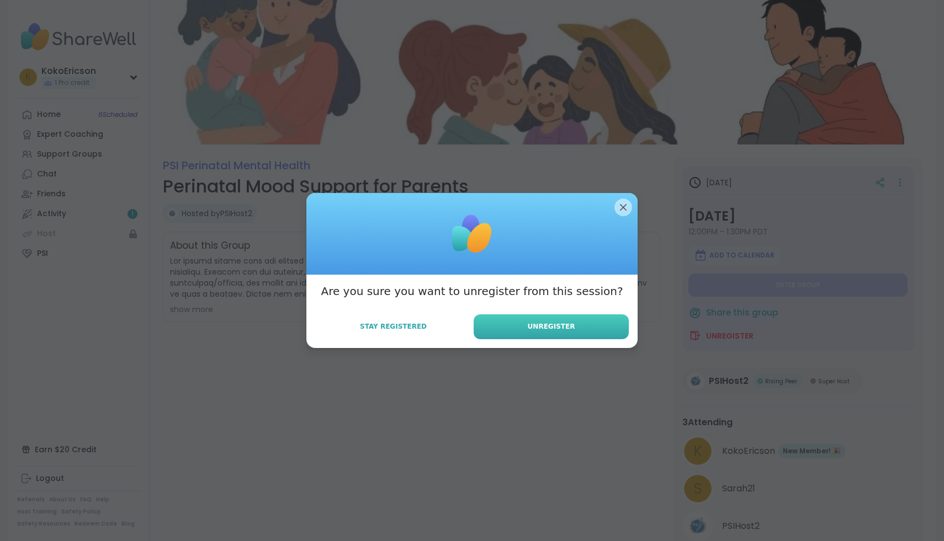
click at [543, 331] on span "Unregister" at bounding box center [551, 327] width 47 height 10
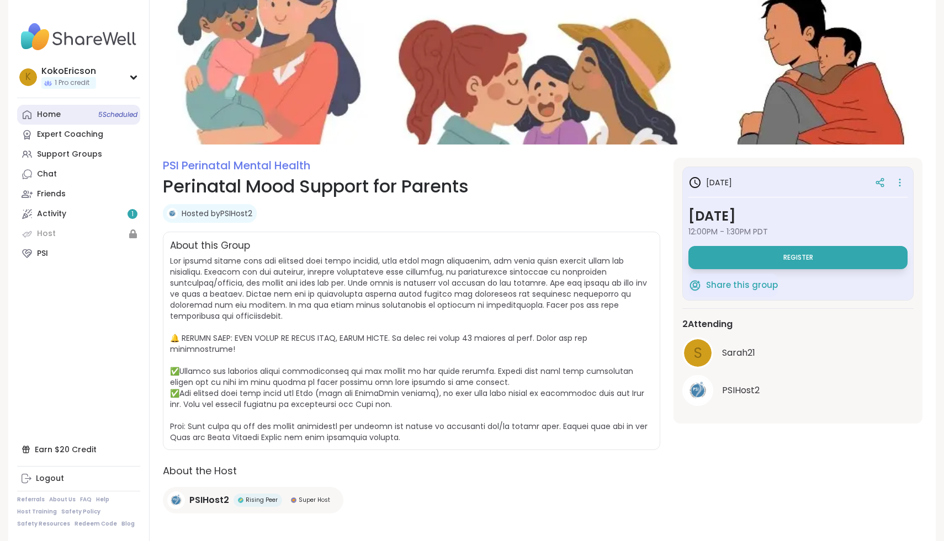
click at [82, 123] on link "Home 5 Scheduled" at bounding box center [78, 115] width 123 height 20
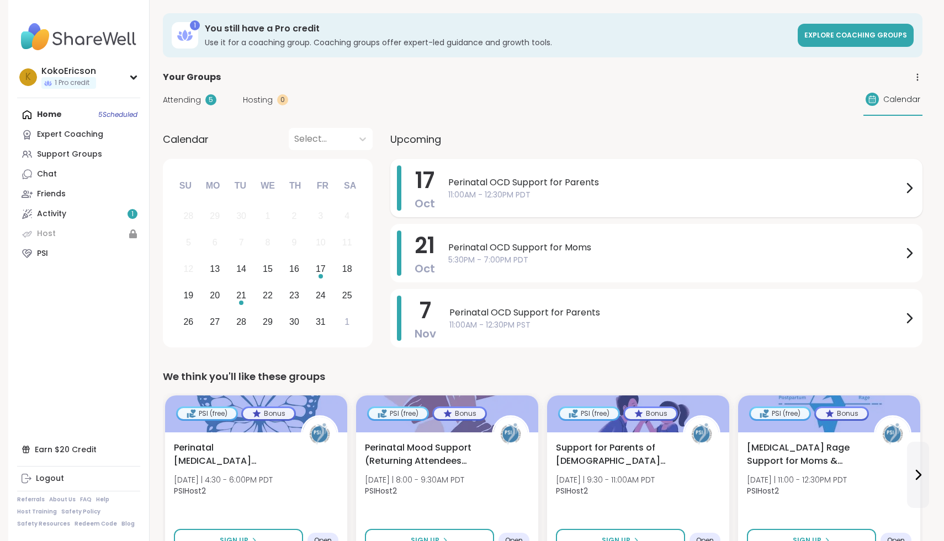
click at [606, 168] on div "Perinatal OCD Support for Parents 11:00AM - 12:30PM PDT" at bounding box center [681, 188] width 467 height 45
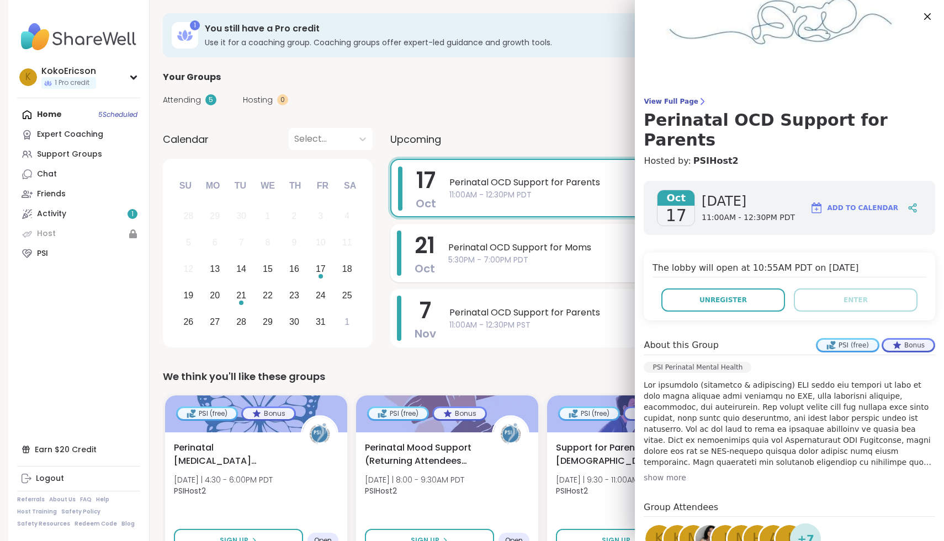
click at [545, 260] on span "5:30PM - 7:00PM PDT" at bounding box center [675, 260] width 454 height 12
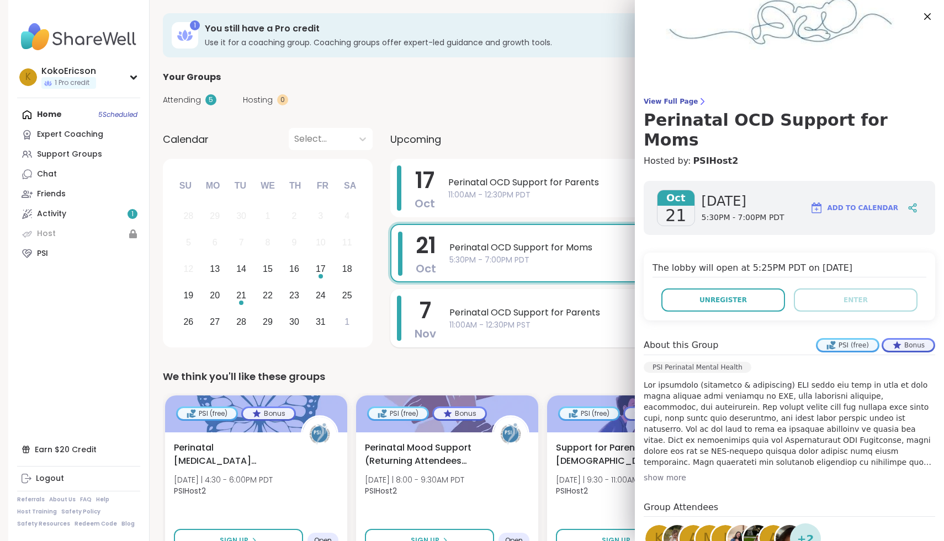
click at [527, 324] on span "11:00AM - 12:30PM PST" at bounding box center [675, 326] width 453 height 12
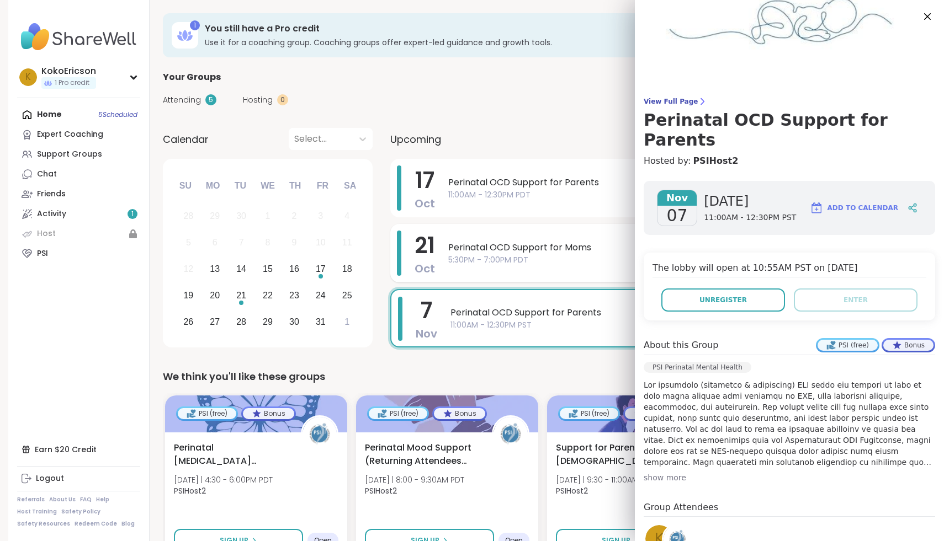
click at [505, 265] on span "5:30PM - 7:00PM PDT" at bounding box center [675, 260] width 454 height 12
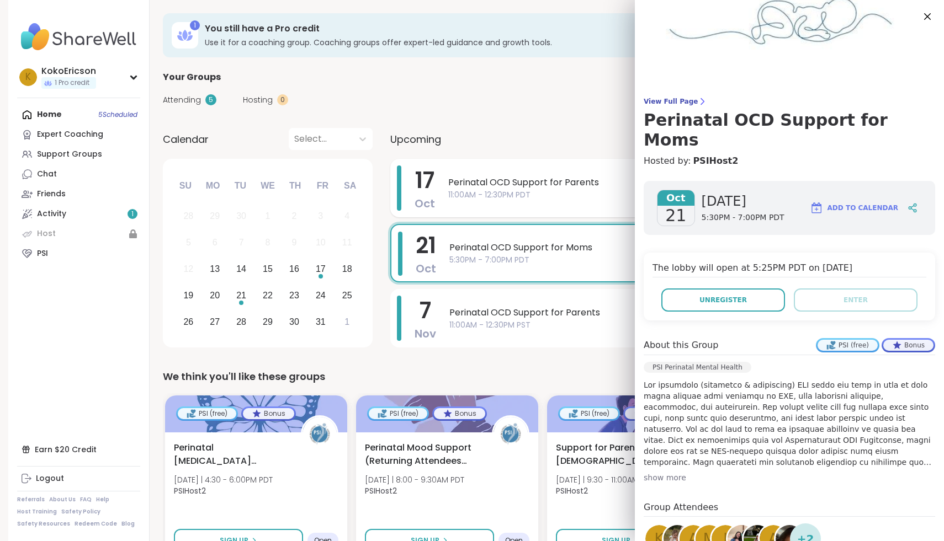
click at [545, 194] on span "11:00AM - 12:30PM PDT" at bounding box center [675, 195] width 454 height 12
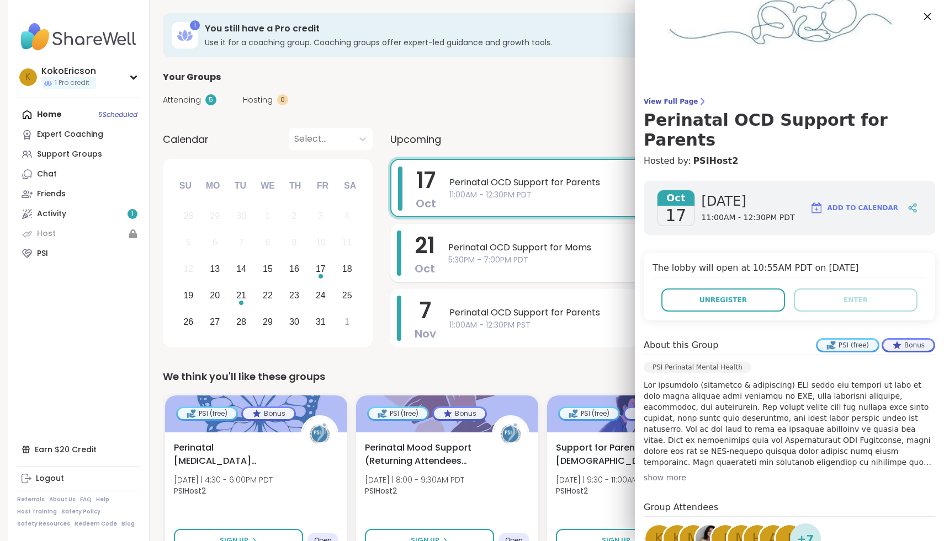
click at [532, 246] on span "Perinatal OCD Support for Moms" at bounding box center [675, 247] width 454 height 13
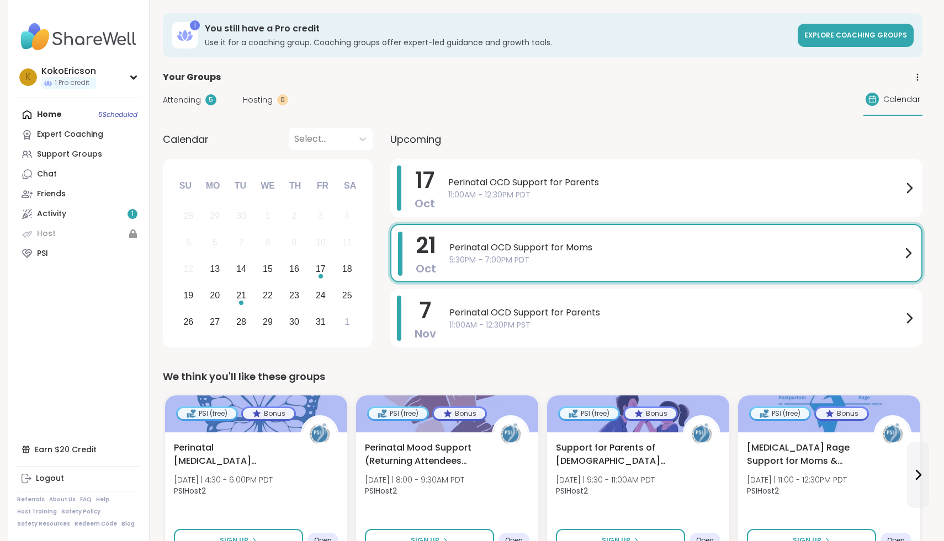
click at [325, 148] on div "Select..." at bounding box center [321, 139] width 64 height 22
click at [328, 191] on div "[DATE]" at bounding box center [331, 190] width 84 height 22
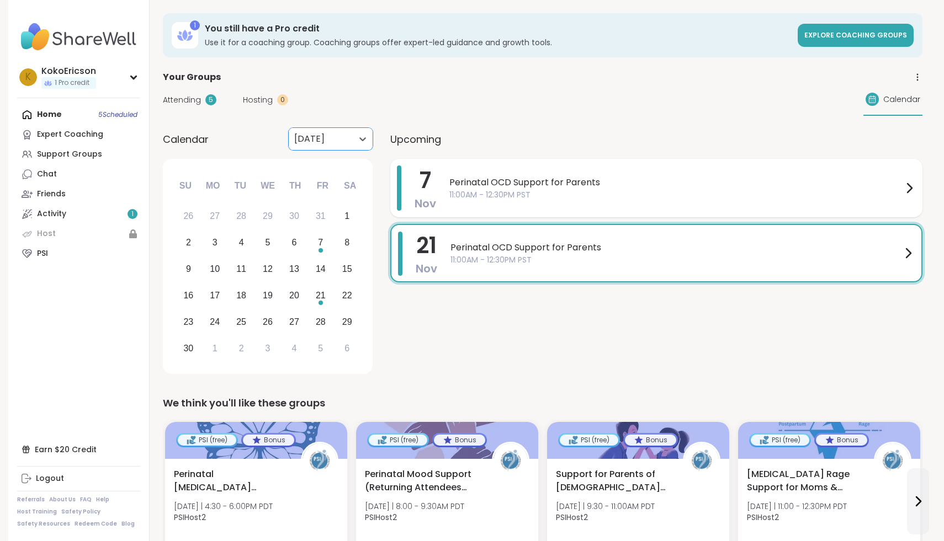
click at [461, 186] on span "Perinatal OCD Support for Parents" at bounding box center [675, 182] width 453 height 13
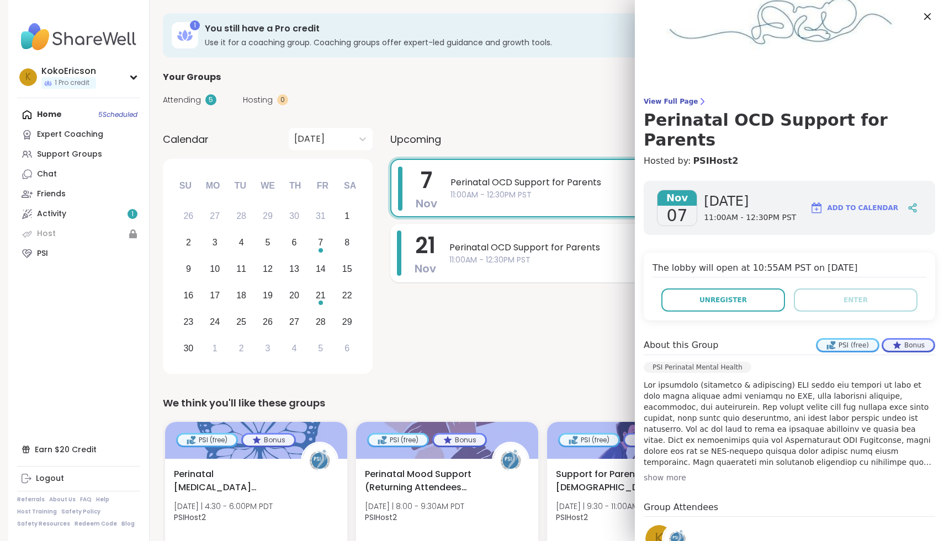
click at [465, 229] on div "21 Nov Perinatal OCD Support for Parents 11:00AM - 12:30PM PST" at bounding box center [656, 253] width 532 height 58
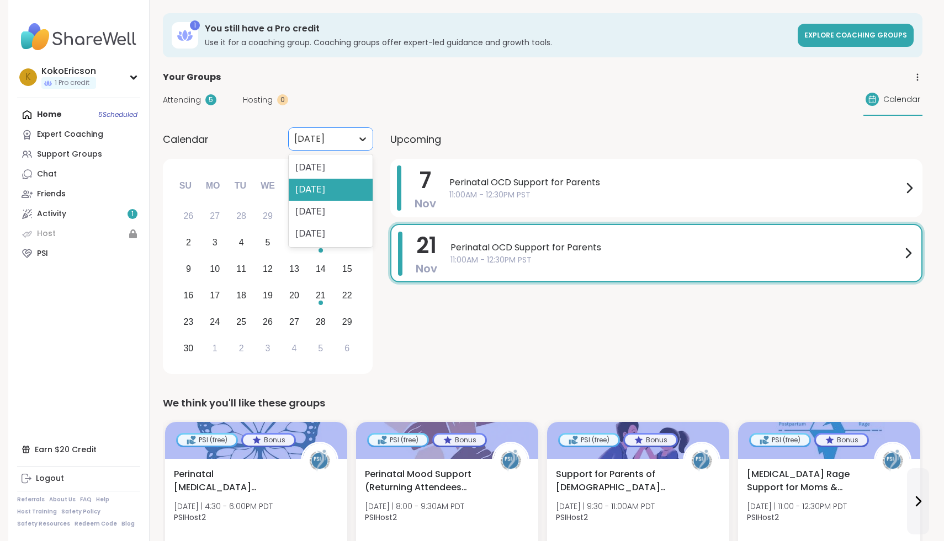
click at [353, 136] on div at bounding box center [363, 139] width 20 height 20
click at [346, 219] on div "[DATE]" at bounding box center [331, 212] width 84 height 22
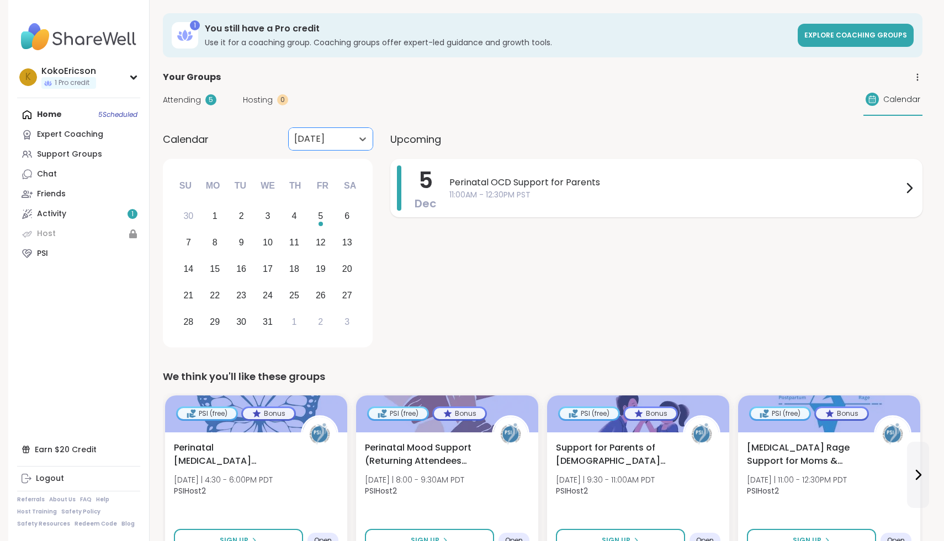
click at [542, 190] on span "11:00AM - 12:30PM PST" at bounding box center [675, 195] width 453 height 12
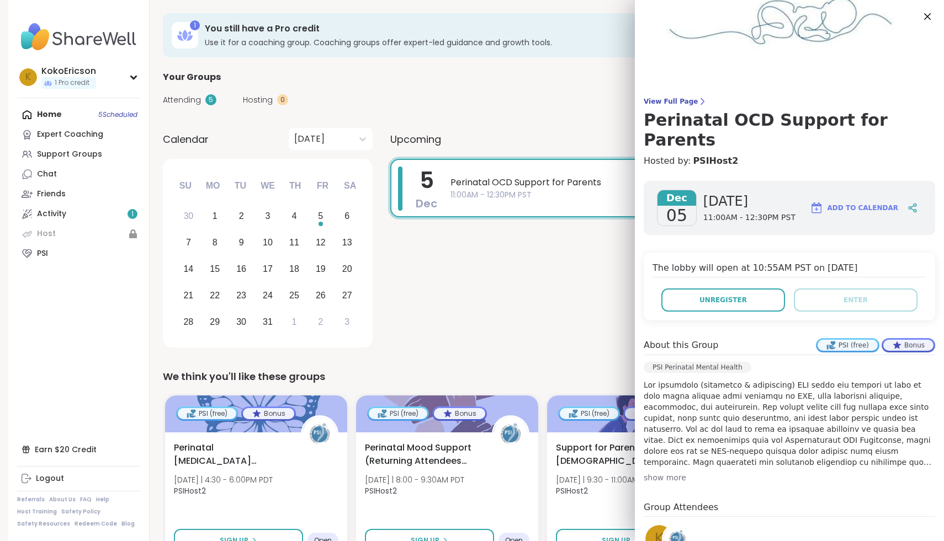
click at [482, 168] on div "Perinatal OCD Support for Parents 11:00AM - 12:30PM PST" at bounding box center [682, 188] width 464 height 43
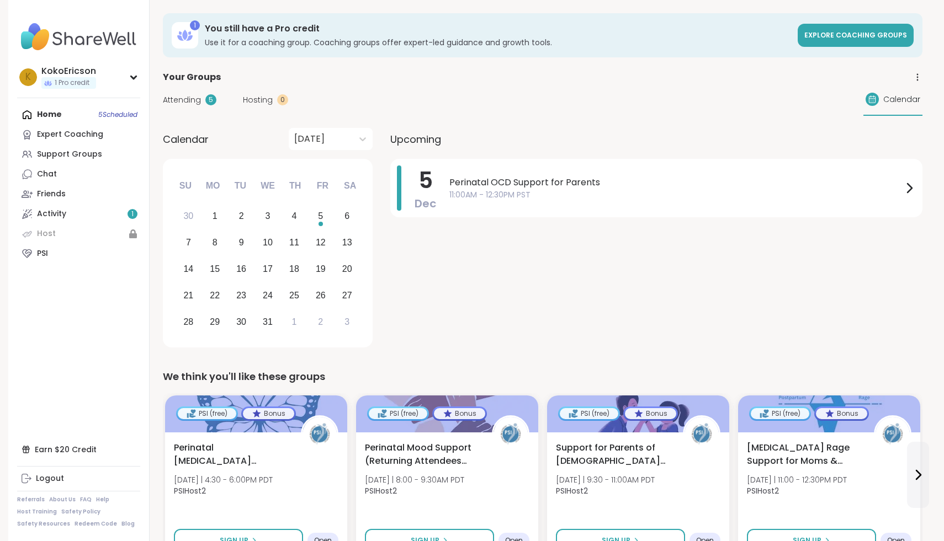
click at [403, 136] on span "Upcoming" at bounding box center [415, 139] width 51 height 15
click at [307, 140] on div at bounding box center [320, 138] width 53 height 15
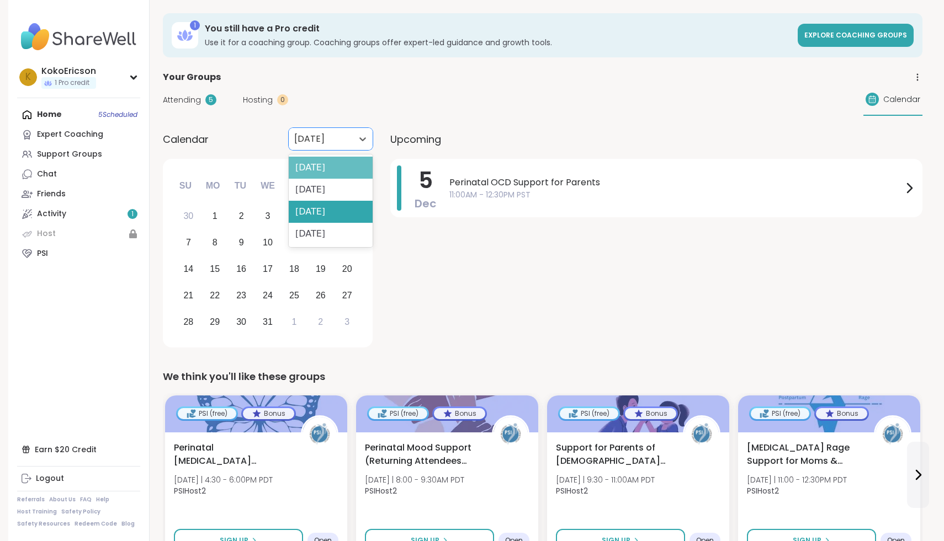
click at [312, 173] on div "[DATE]" at bounding box center [331, 168] width 84 height 22
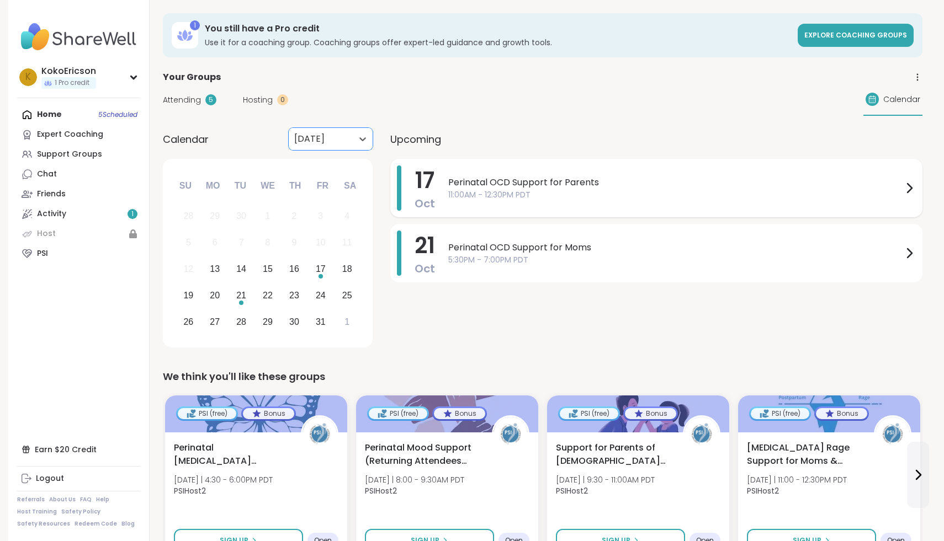
click at [457, 184] on span "Perinatal OCD Support for Parents" at bounding box center [675, 182] width 454 height 13
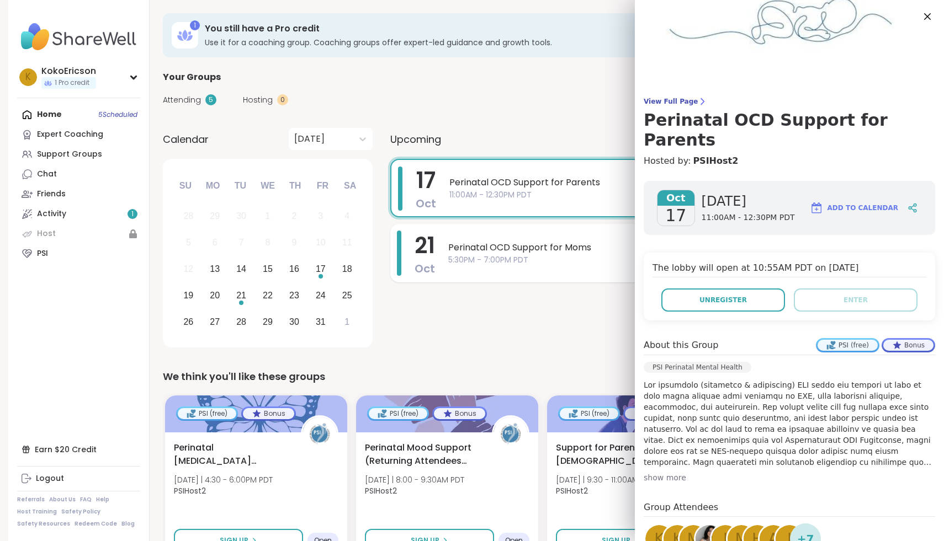
click at [474, 257] on span "5:30PM - 7:00PM PDT" at bounding box center [675, 260] width 454 height 12
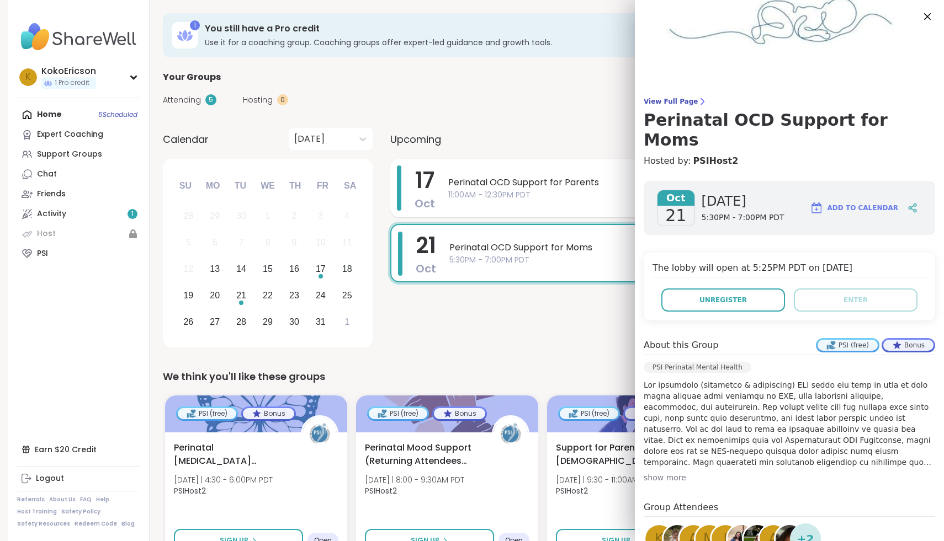
click at [487, 195] on span "11:00AM - 12:30PM PDT" at bounding box center [675, 195] width 454 height 12
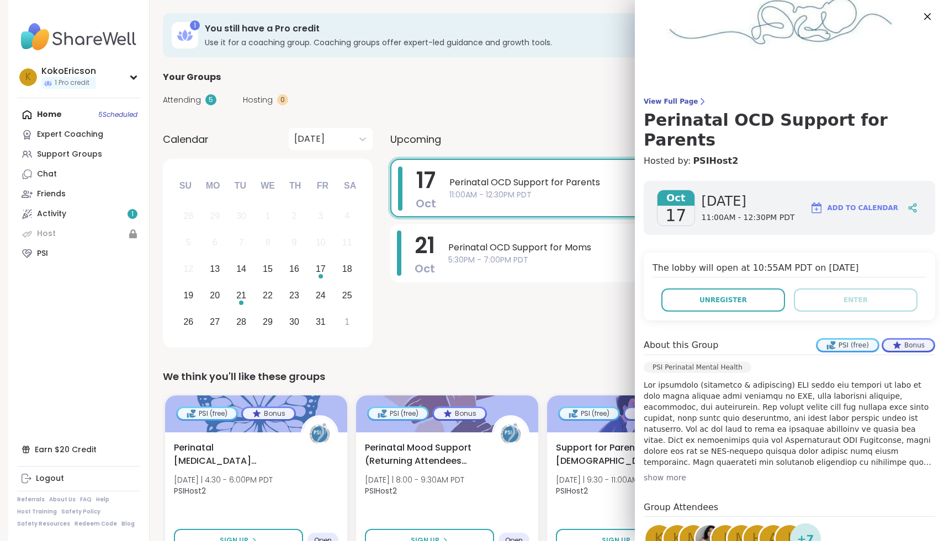
click at [708, 525] on img at bounding box center [709, 539] width 28 height 28
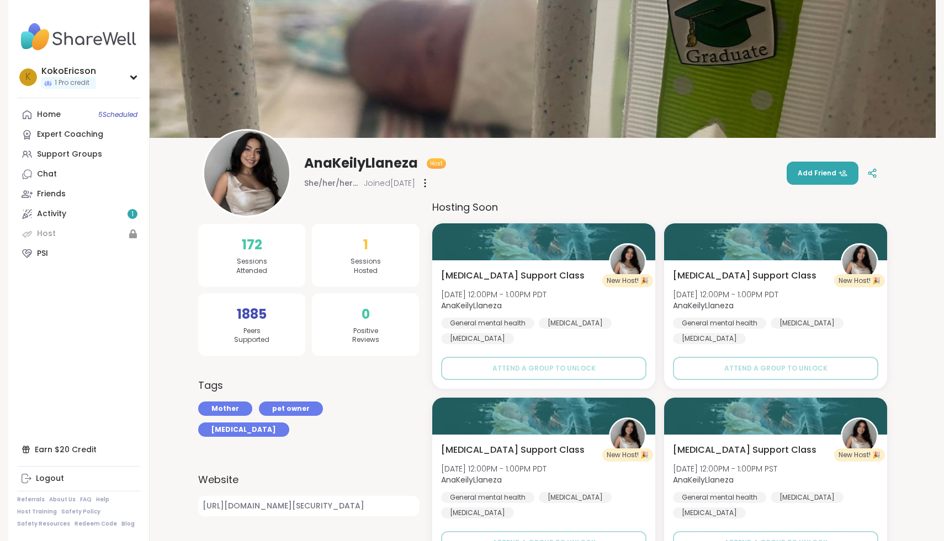
click at [249, 172] on img at bounding box center [246, 173] width 85 height 85
click at [97, 109] on link "Home 5 Scheduled" at bounding box center [78, 115] width 123 height 20
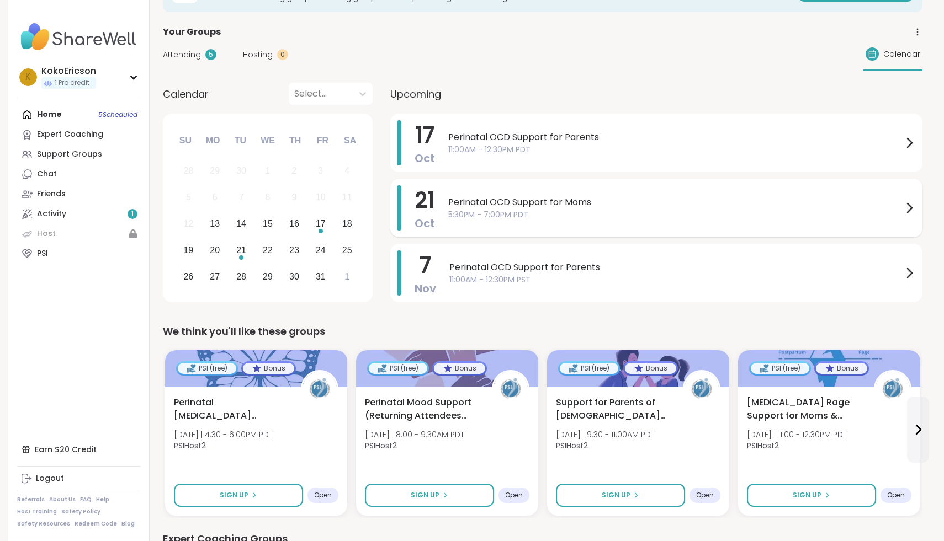
scroll to position [47, 0]
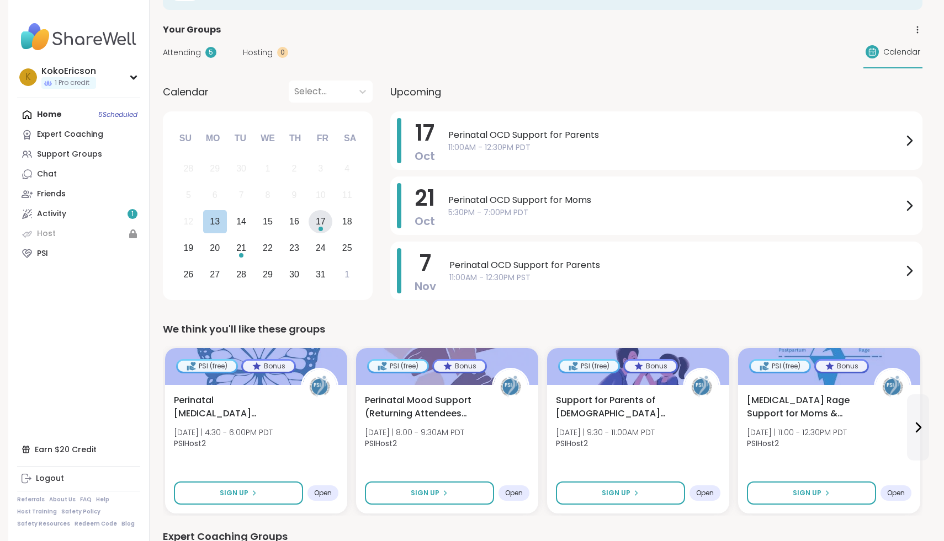
click at [324, 223] on div "17" at bounding box center [321, 221] width 10 height 15
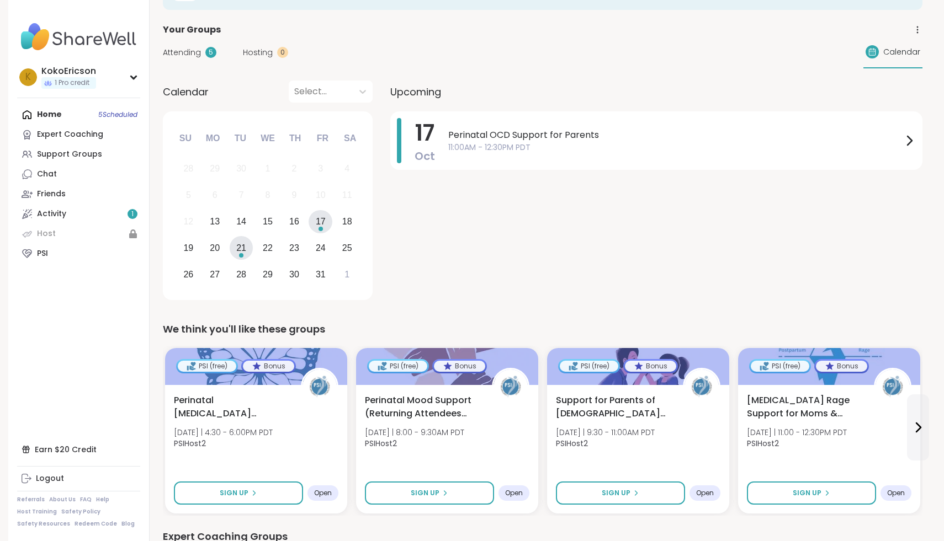
click at [239, 245] on div "21" at bounding box center [241, 248] width 10 height 15
click at [328, 214] on div "17" at bounding box center [320, 222] width 24 height 24
click at [351, 87] on div "Select..." at bounding box center [321, 92] width 64 height 22
click at [333, 142] on div "[DATE]" at bounding box center [331, 142] width 84 height 22
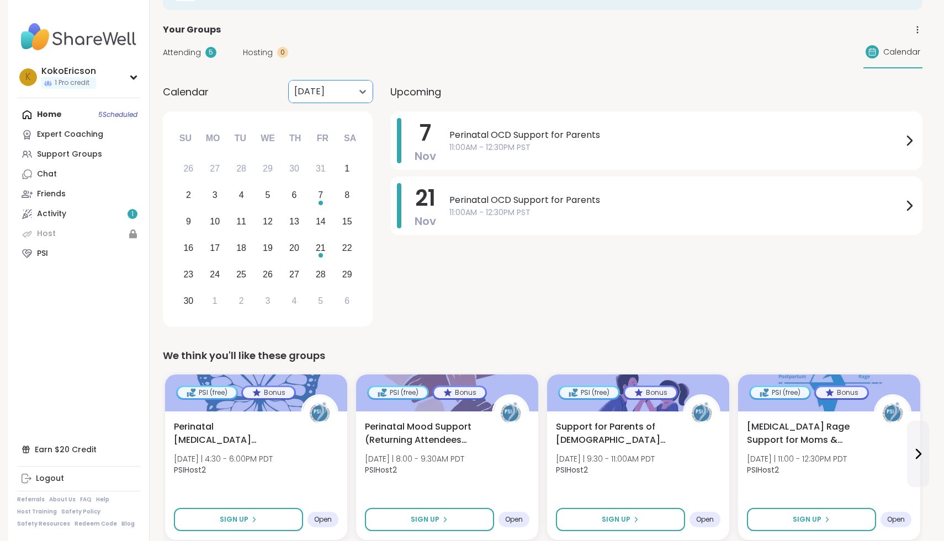
click at [350, 84] on div "[DATE]" at bounding box center [321, 92] width 64 height 22
click at [336, 157] on div "[DATE]" at bounding box center [331, 164] width 84 height 22
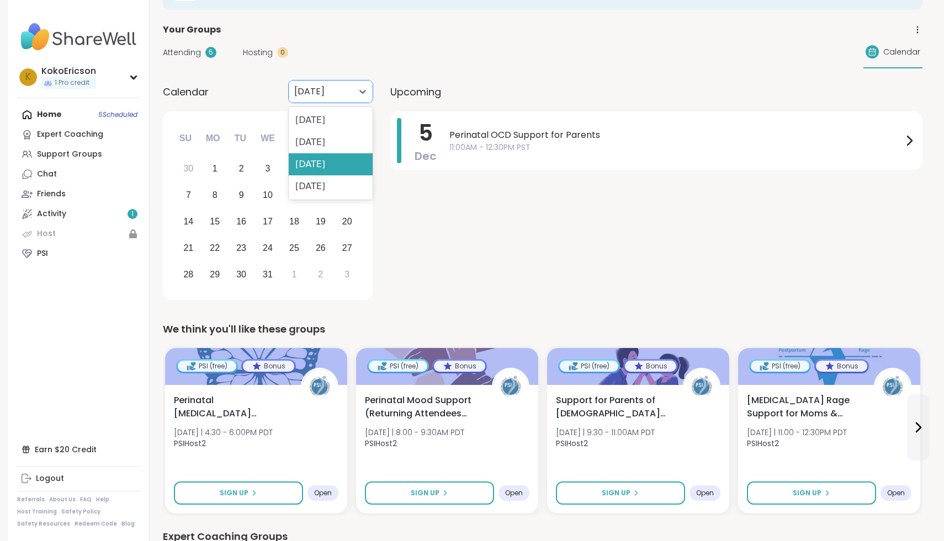
click at [348, 84] on div "[DATE]" at bounding box center [321, 92] width 64 height 22
click at [338, 136] on div "[DATE]" at bounding box center [331, 142] width 84 height 22
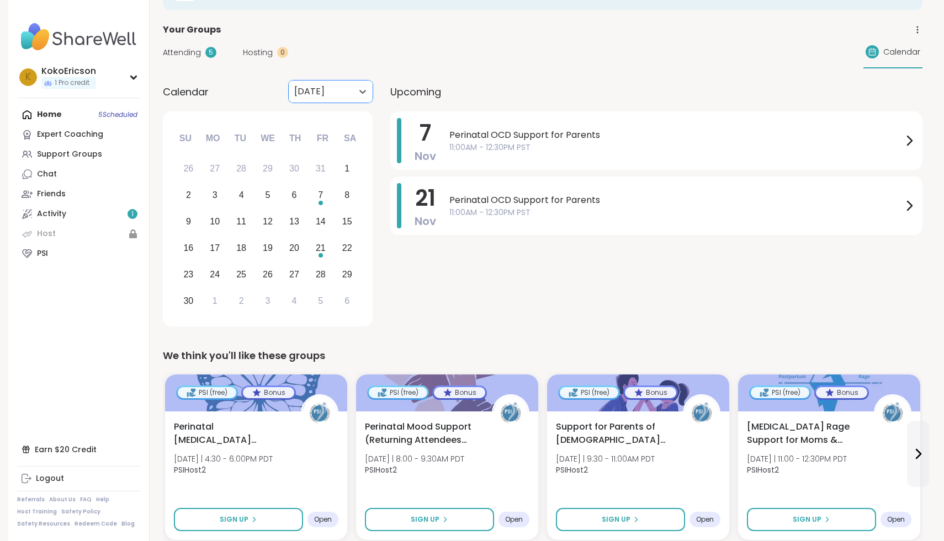
click at [337, 84] on div at bounding box center [320, 91] width 53 height 15
click at [336, 124] on div "[DATE]" at bounding box center [331, 120] width 84 height 22
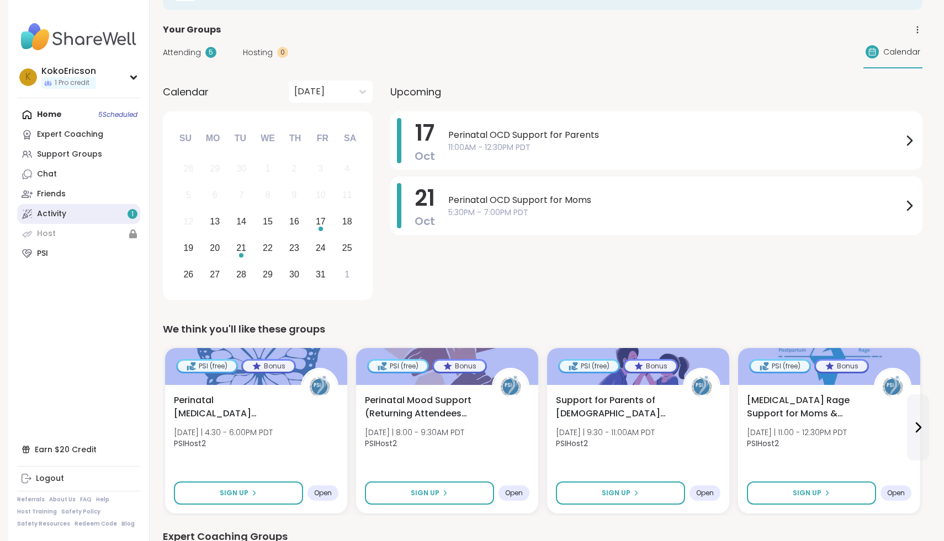
click at [104, 215] on link "Activity 1" at bounding box center [78, 214] width 123 height 20
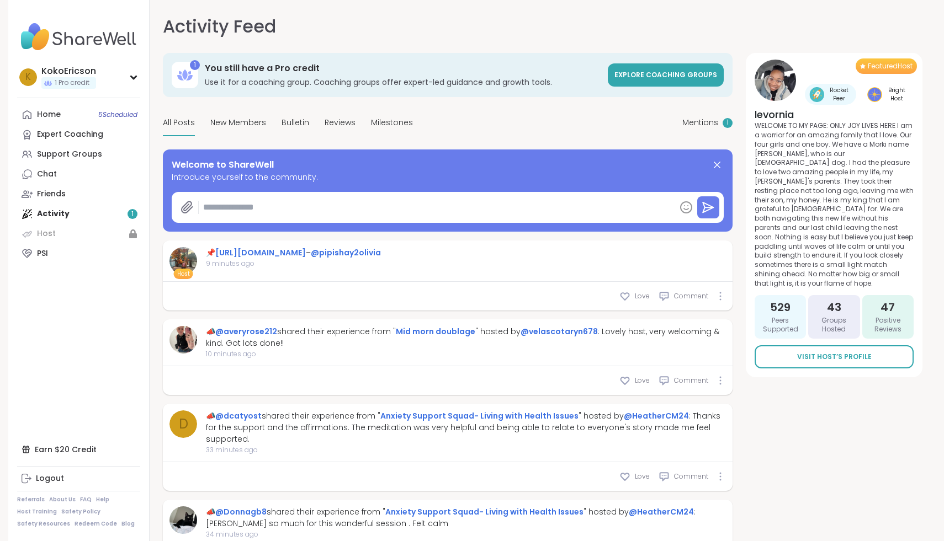
type textarea "*"
